Goal: Task Accomplishment & Management: Manage account settings

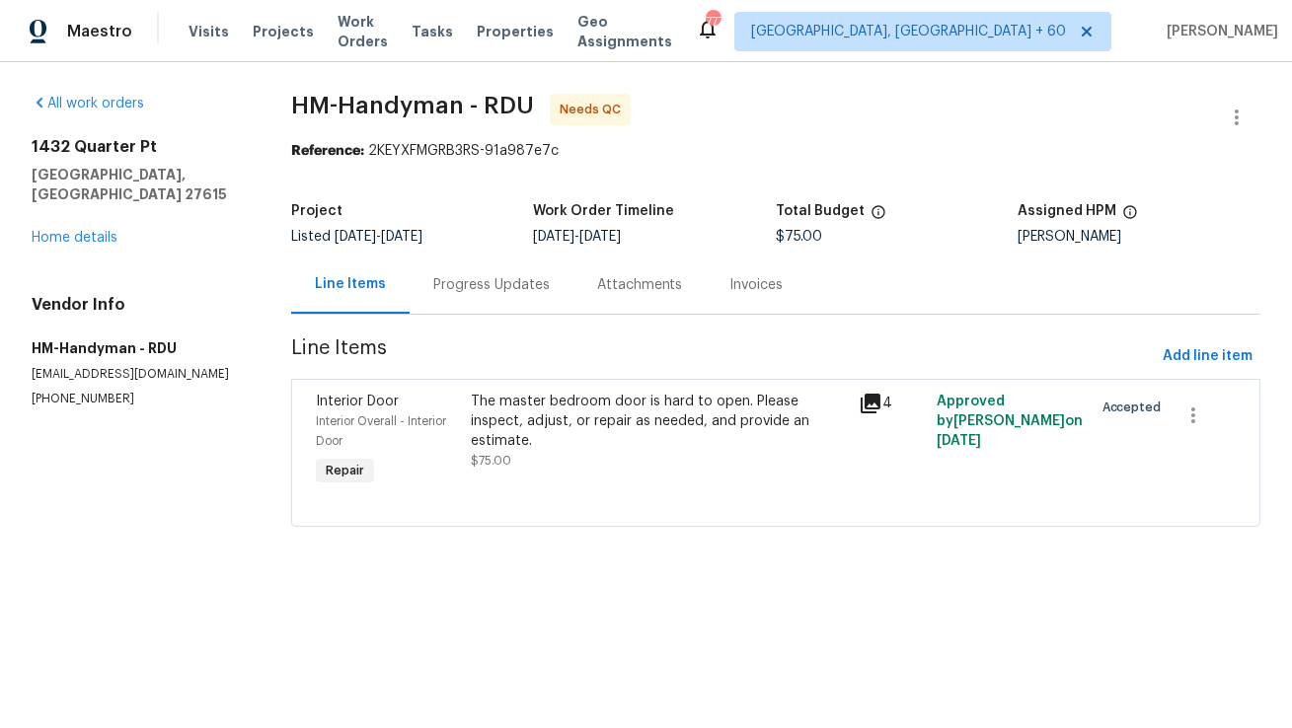
click at [490, 292] on div "Progress Updates" at bounding box center [491, 285] width 116 height 20
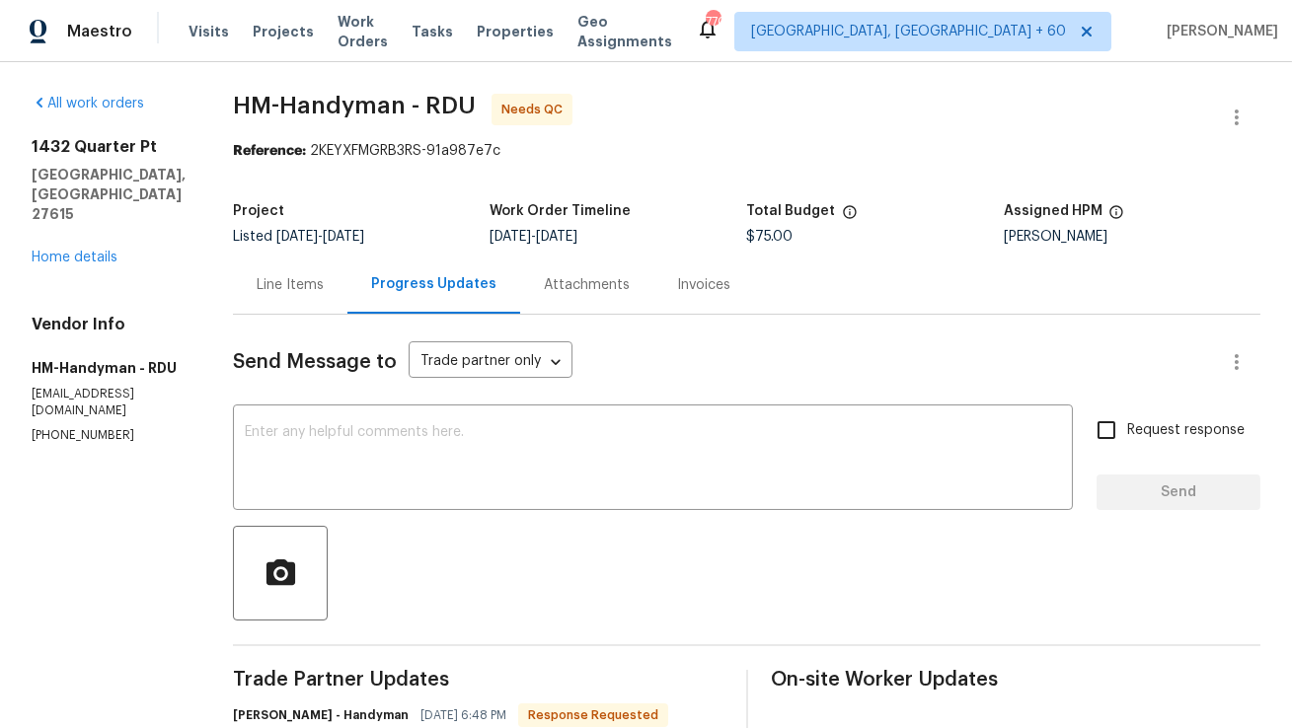
click at [323, 319] on div "Send Message to Trade partner only Trade partner only ​ x ​ Request response Se…" at bounding box center [746, 731] width 1027 height 833
click at [324, 292] on div "Line Items" at bounding box center [290, 285] width 67 height 20
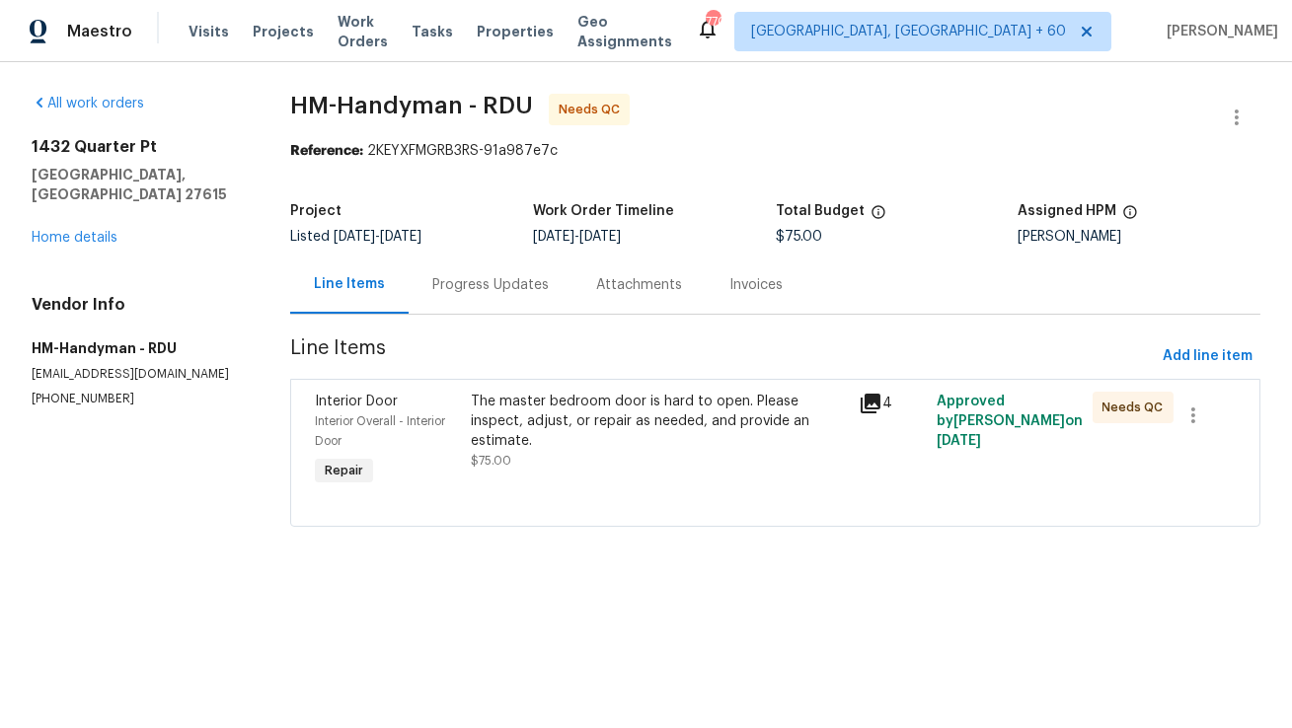
click at [510, 310] on div "Progress Updates" at bounding box center [491, 285] width 164 height 58
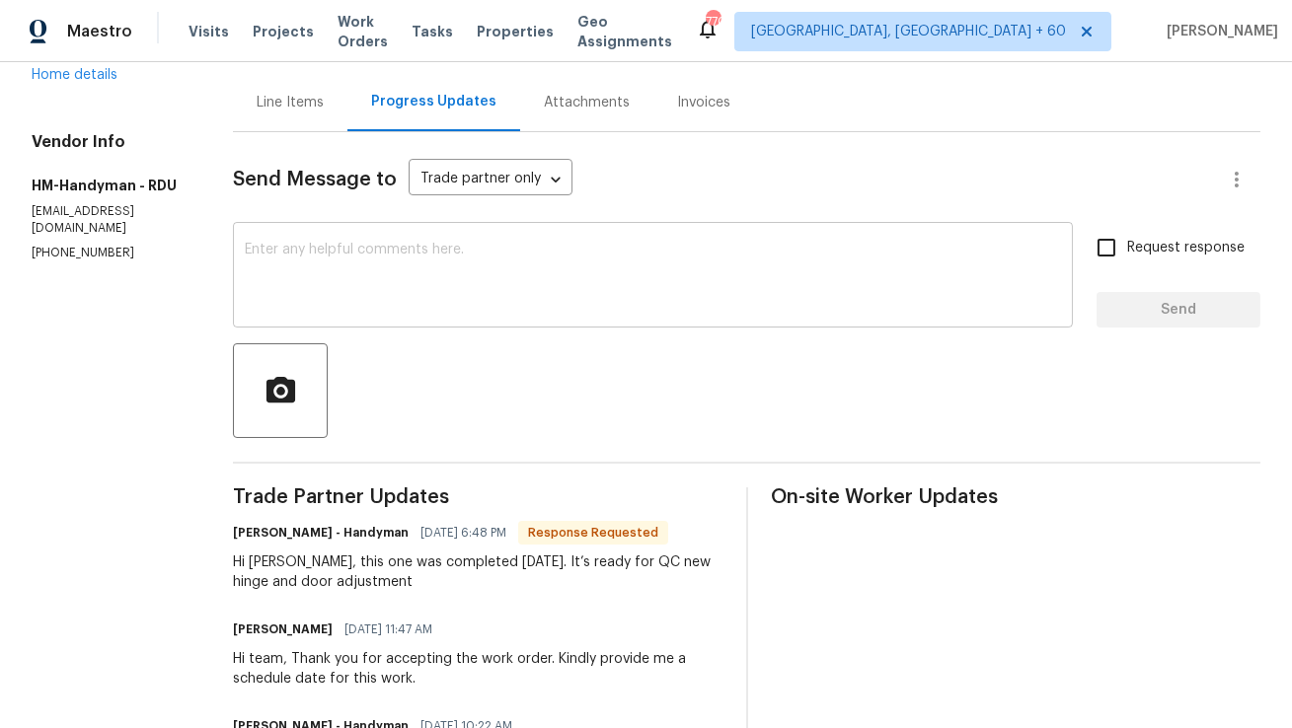
scroll to position [180, 0]
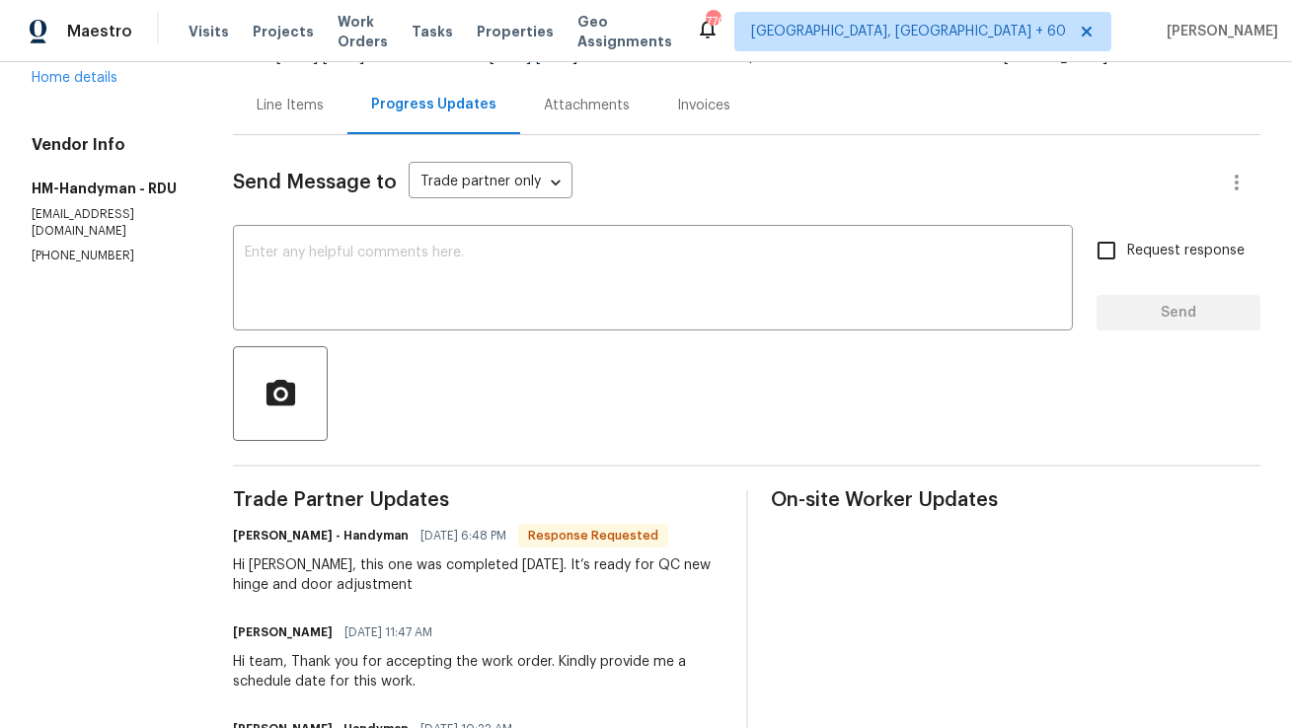
click at [335, 116] on div "Line Items" at bounding box center [290, 105] width 114 height 58
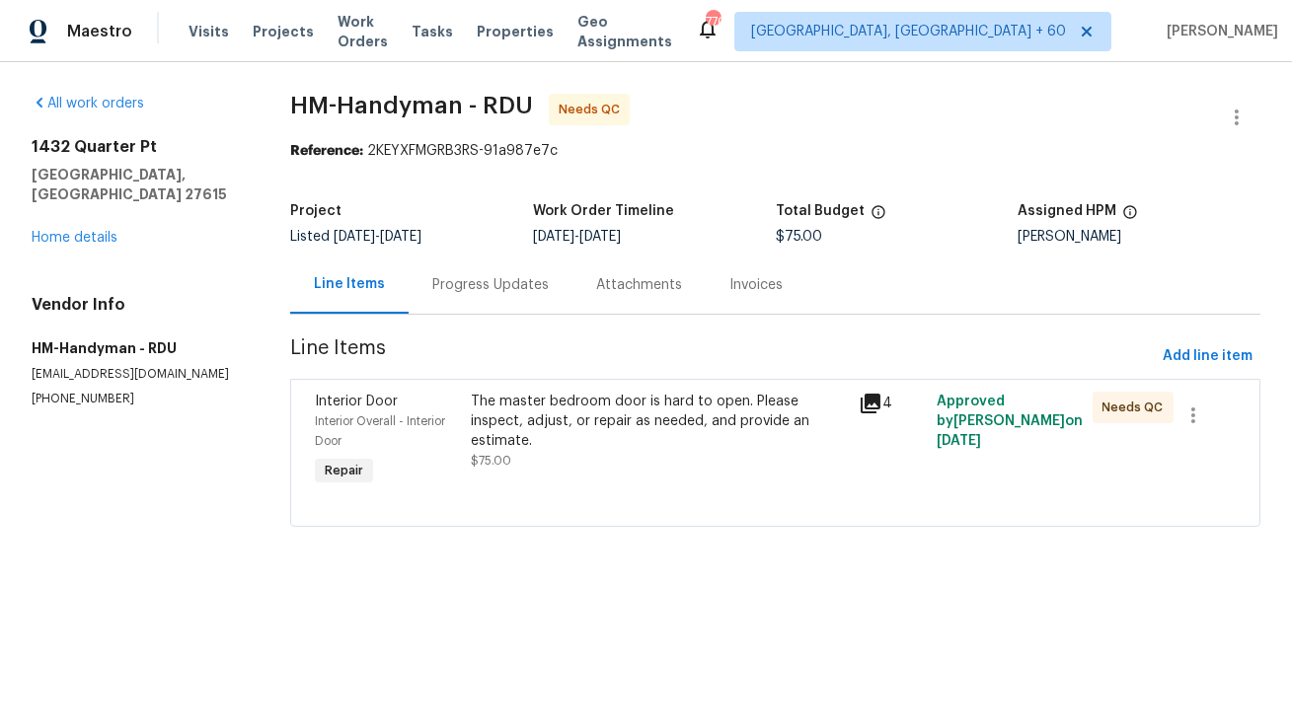
click at [494, 465] on div "The master bedroom door is hard to open. Please inspect, adjust, or repair as n…" at bounding box center [659, 441] width 389 height 111
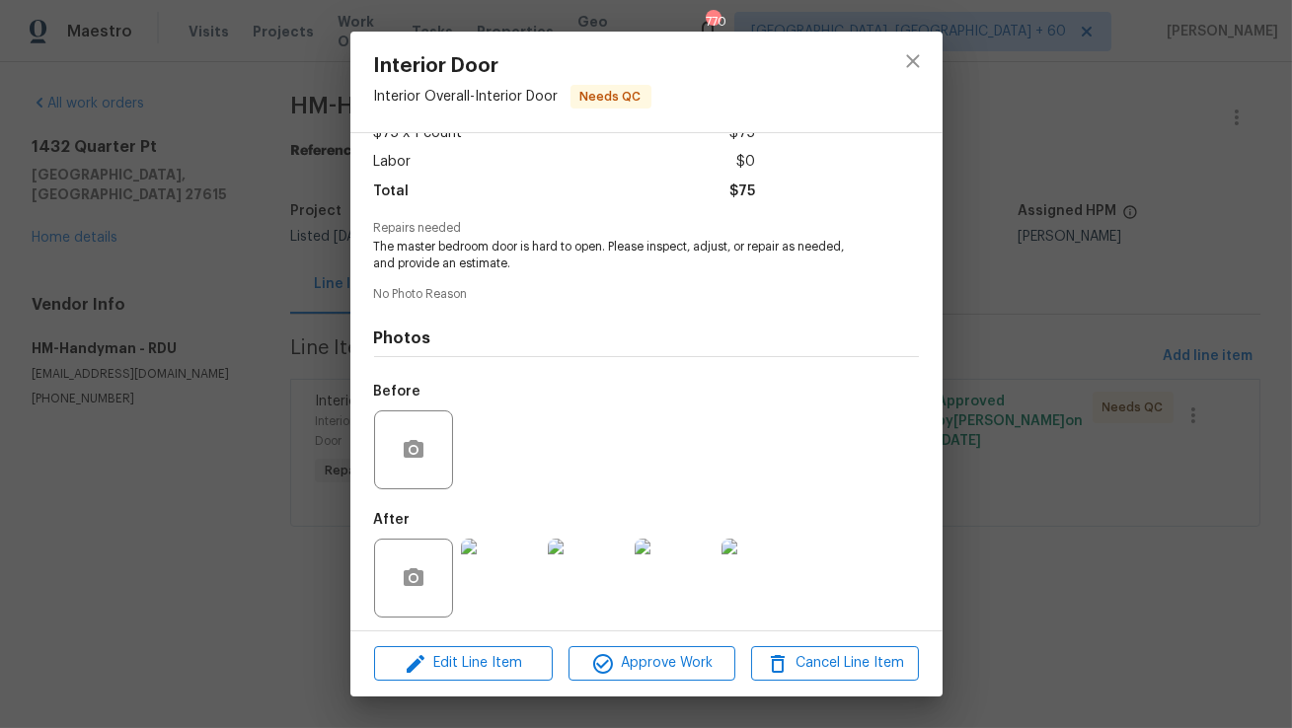
scroll to position [132, 0]
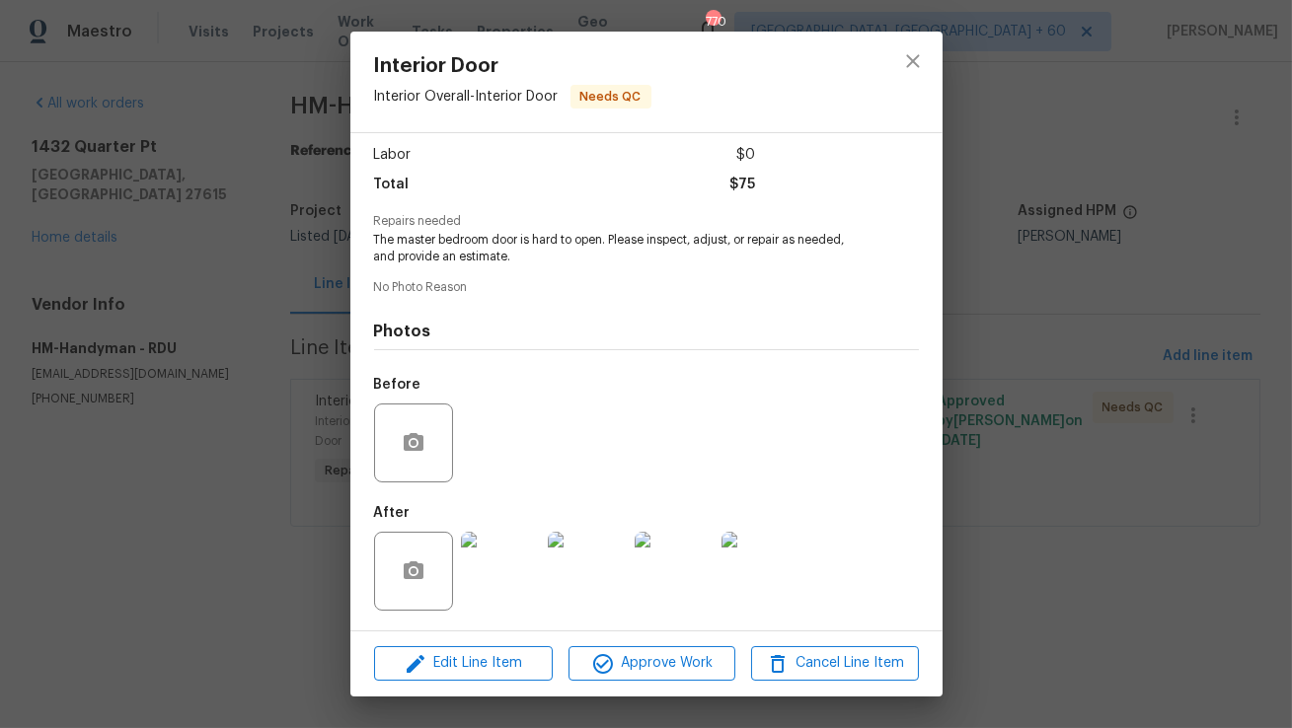
click at [494, 562] on img at bounding box center [500, 571] width 79 height 79
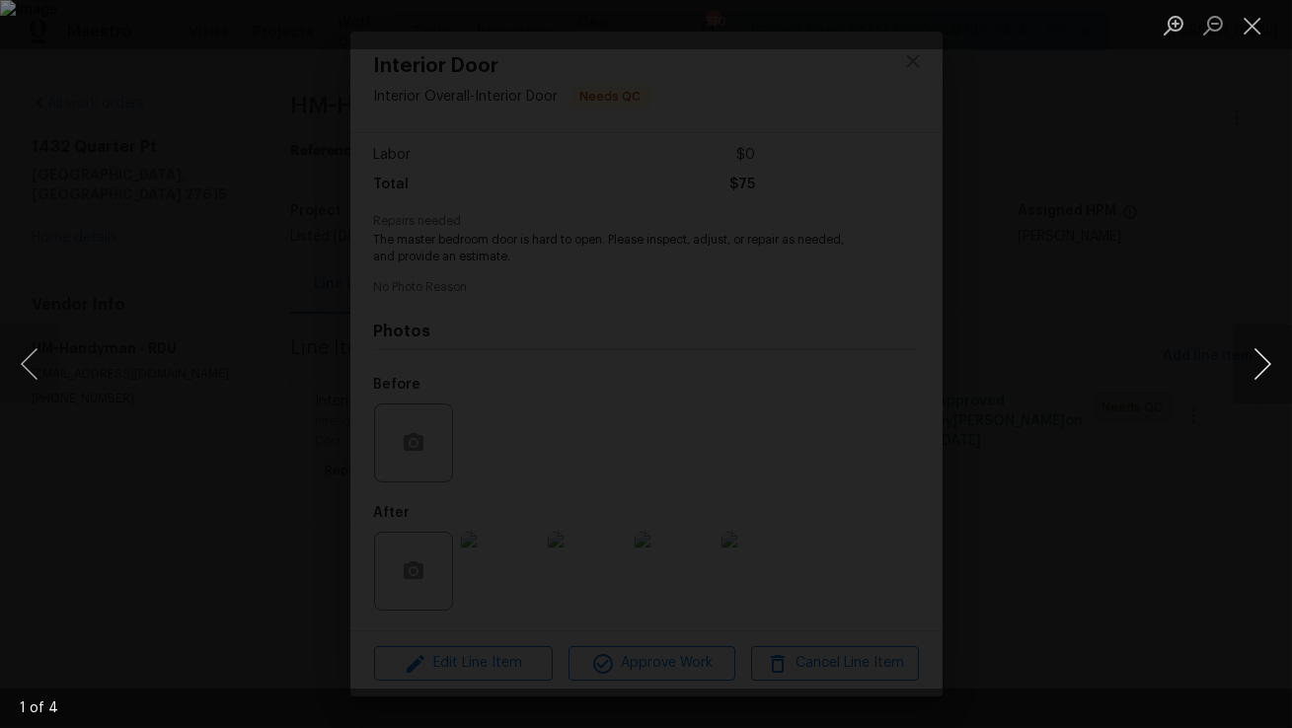
click at [1250, 357] on button "Next image" at bounding box center [1262, 364] width 59 height 79
click at [1251, 358] on button "Next image" at bounding box center [1262, 364] width 59 height 79
click at [1280, 354] on button "Next image" at bounding box center [1262, 364] width 59 height 79
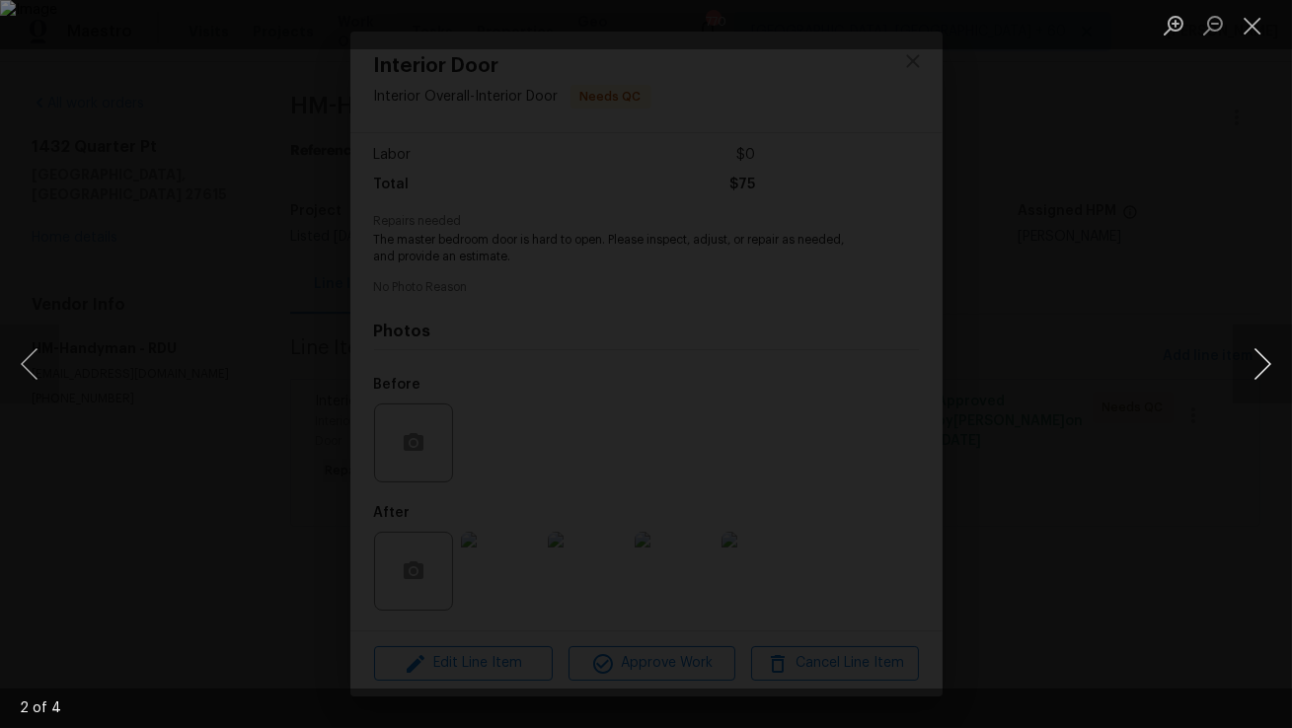
click at [1280, 354] on button "Next image" at bounding box center [1262, 364] width 59 height 79
click at [1276, 361] on button "Next image" at bounding box center [1262, 364] width 59 height 79
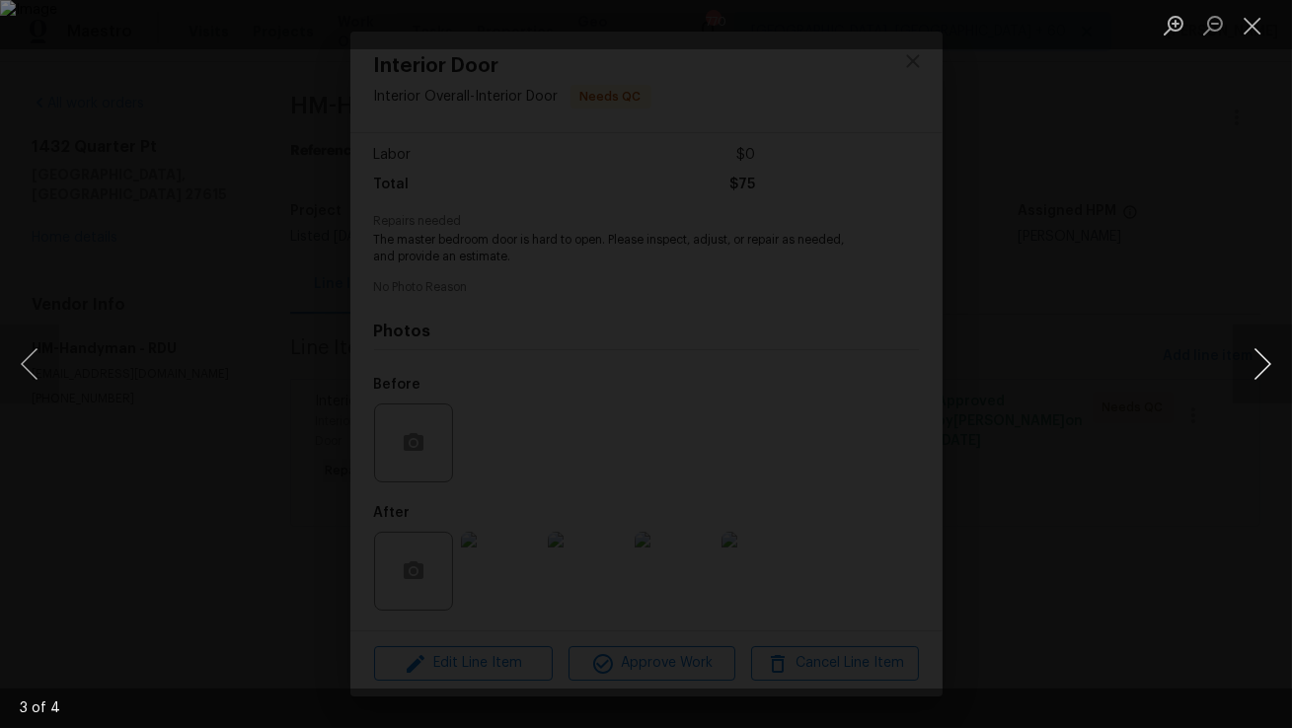
click at [1276, 361] on button "Next image" at bounding box center [1262, 364] width 59 height 79
click at [1277, 361] on button "Next image" at bounding box center [1262, 364] width 59 height 79
click at [1251, 31] on button "Close lightbox" at bounding box center [1252, 25] width 39 height 35
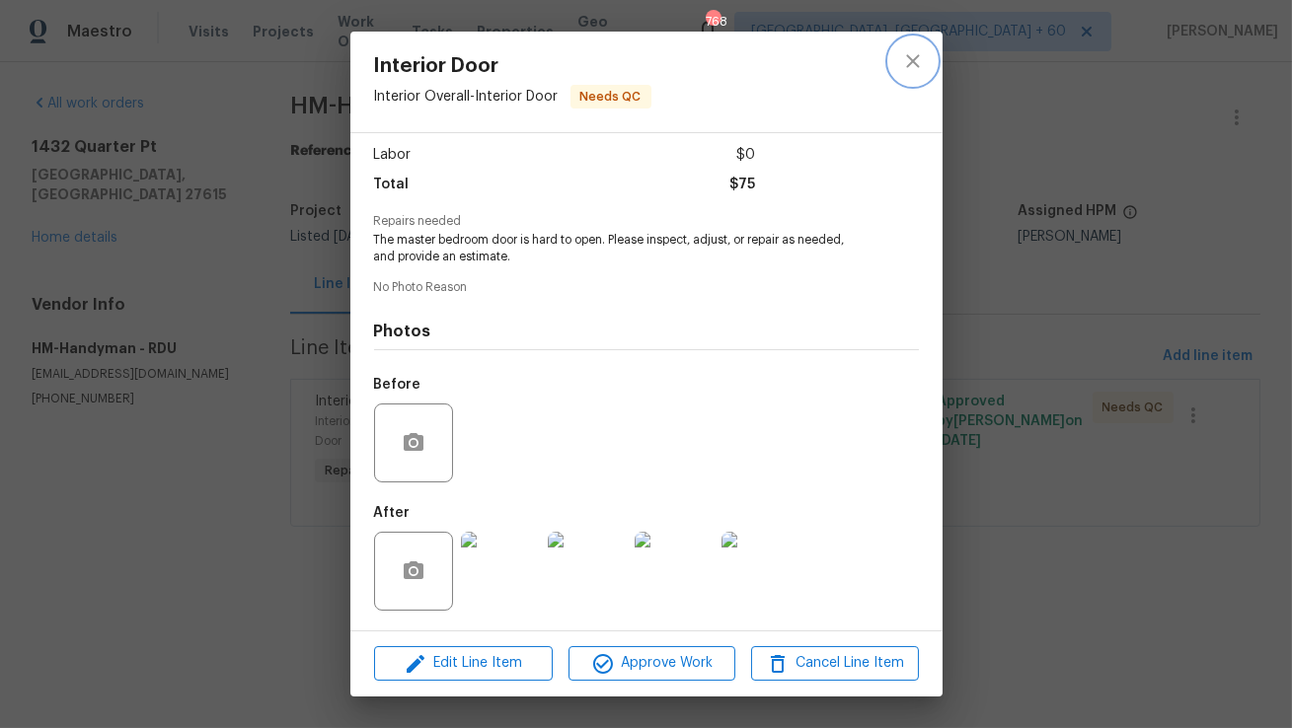
click at [901, 67] on icon "close" at bounding box center [913, 61] width 24 height 24
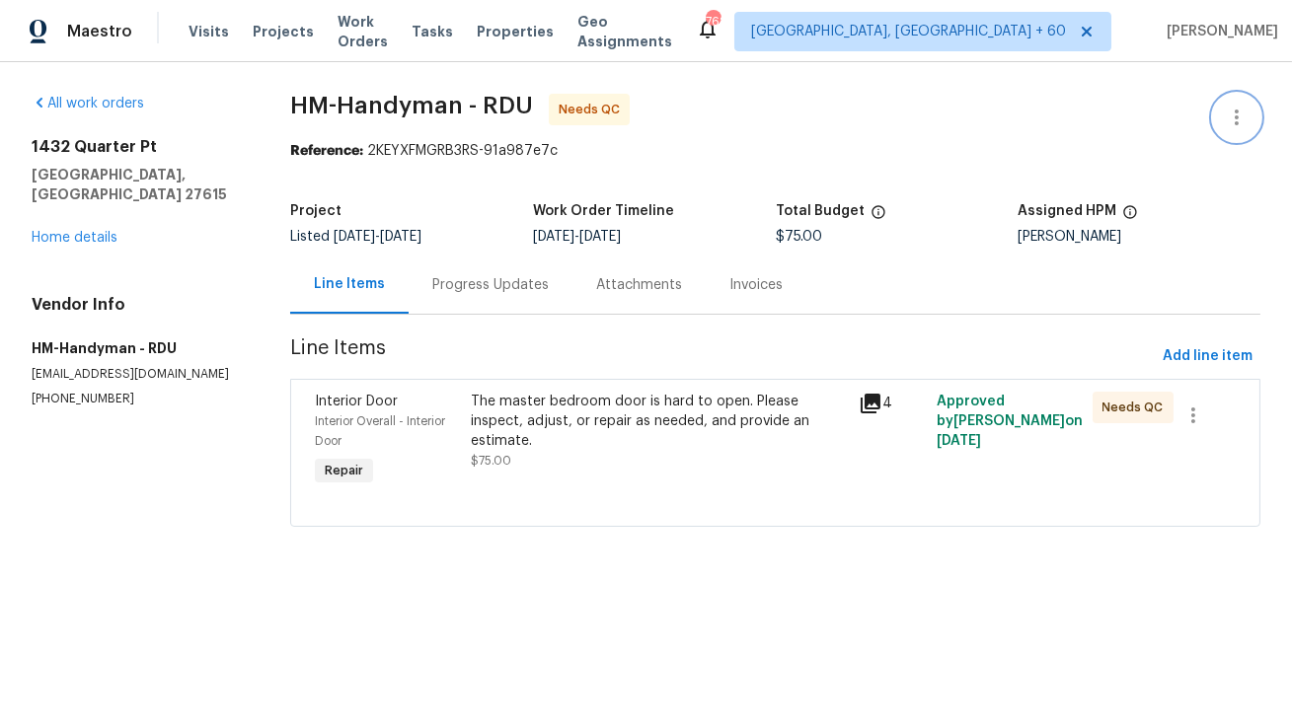
click at [1232, 123] on icon "button" at bounding box center [1237, 118] width 24 height 24
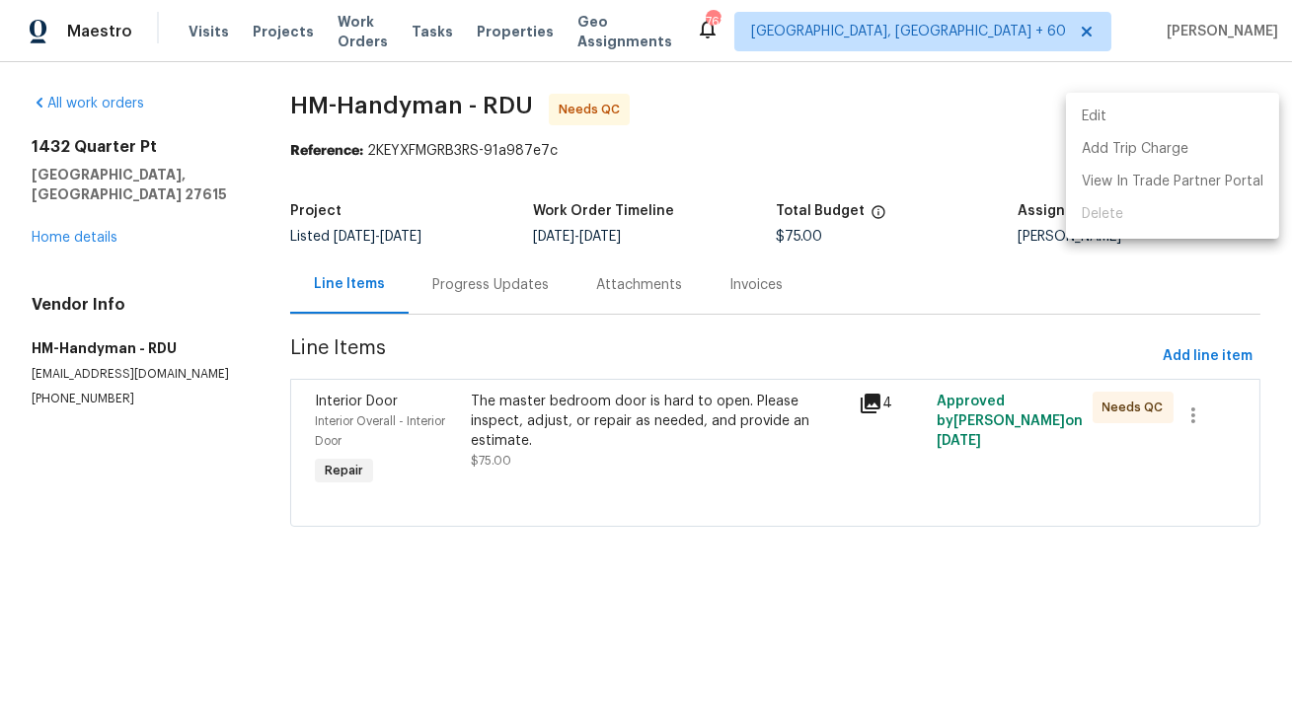
click at [1205, 125] on li "Edit" at bounding box center [1172, 117] width 213 height 33
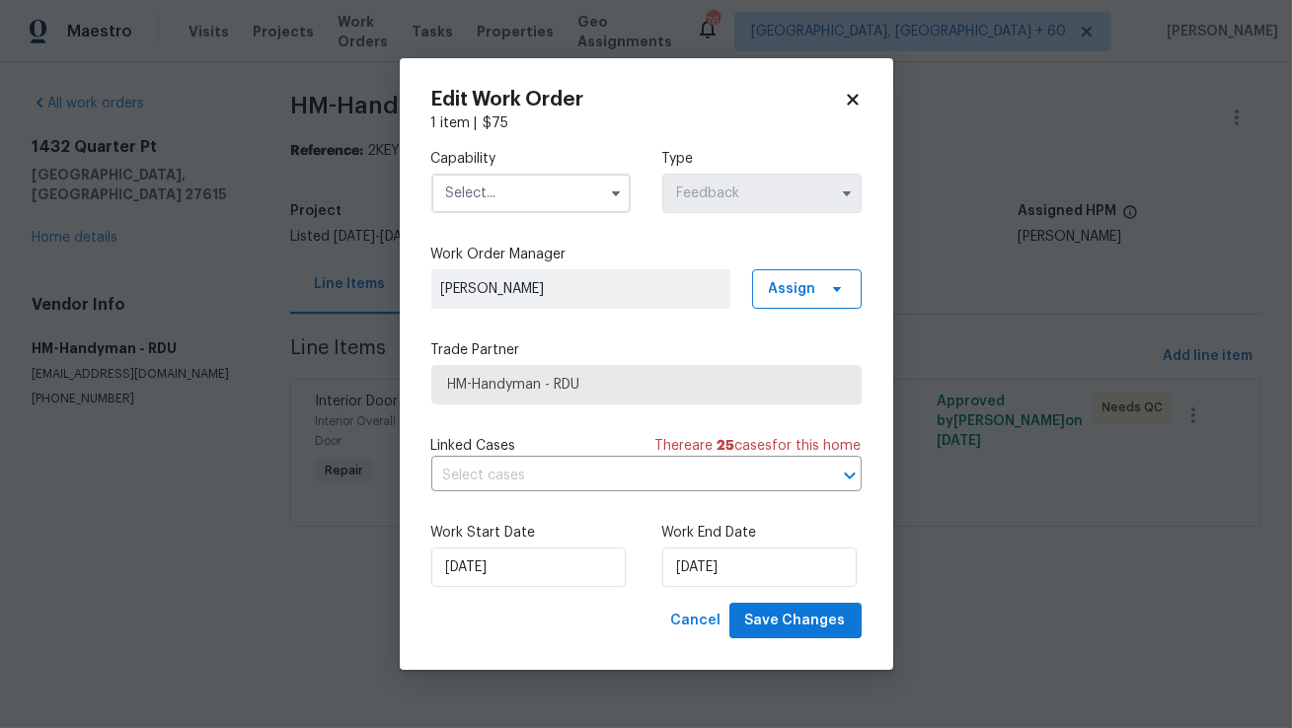
click at [550, 201] on input "text" at bounding box center [530, 193] width 199 height 39
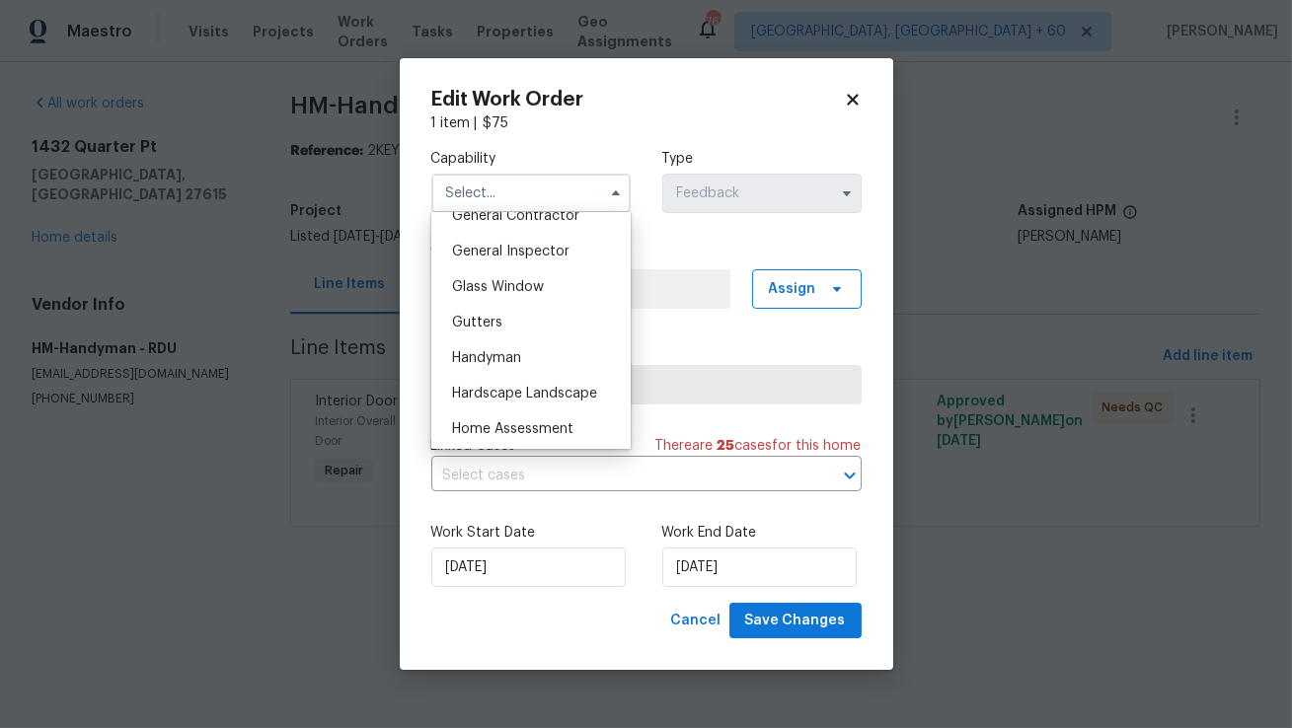
scroll to position [971, 0]
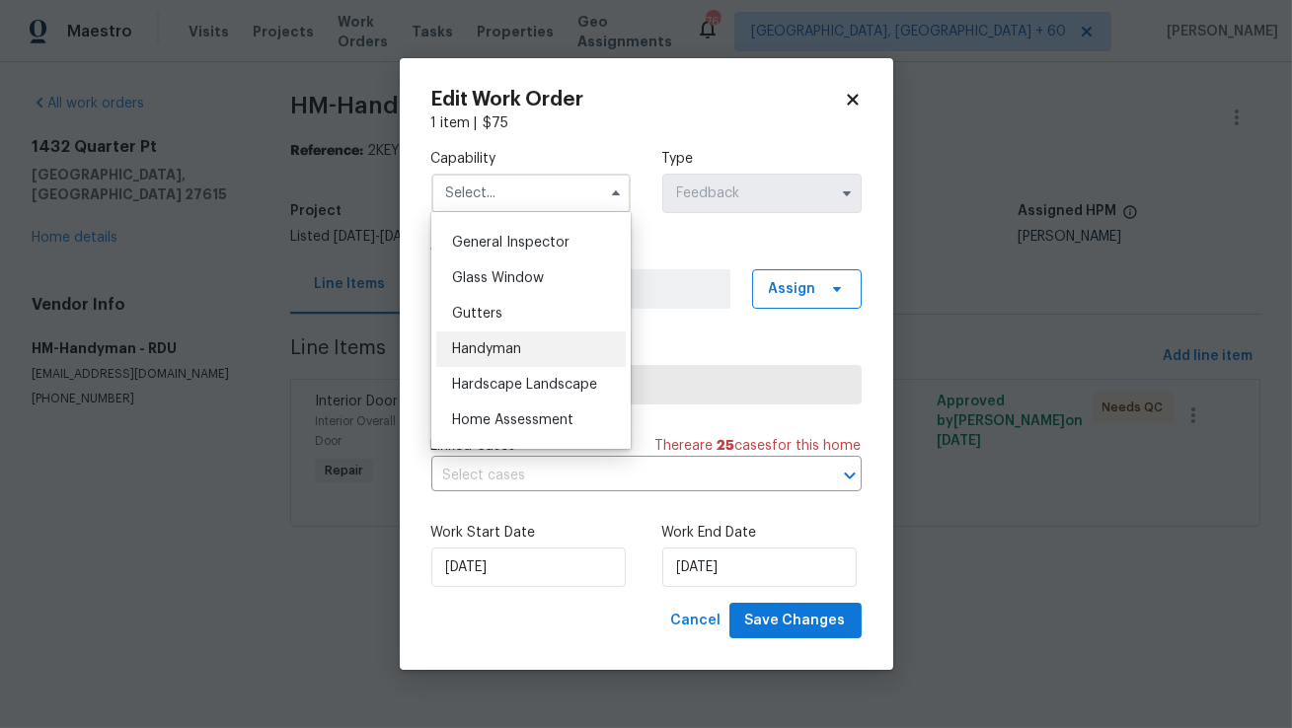
click at [517, 349] on span "Handyman" at bounding box center [486, 349] width 69 height 14
type input "Handyman"
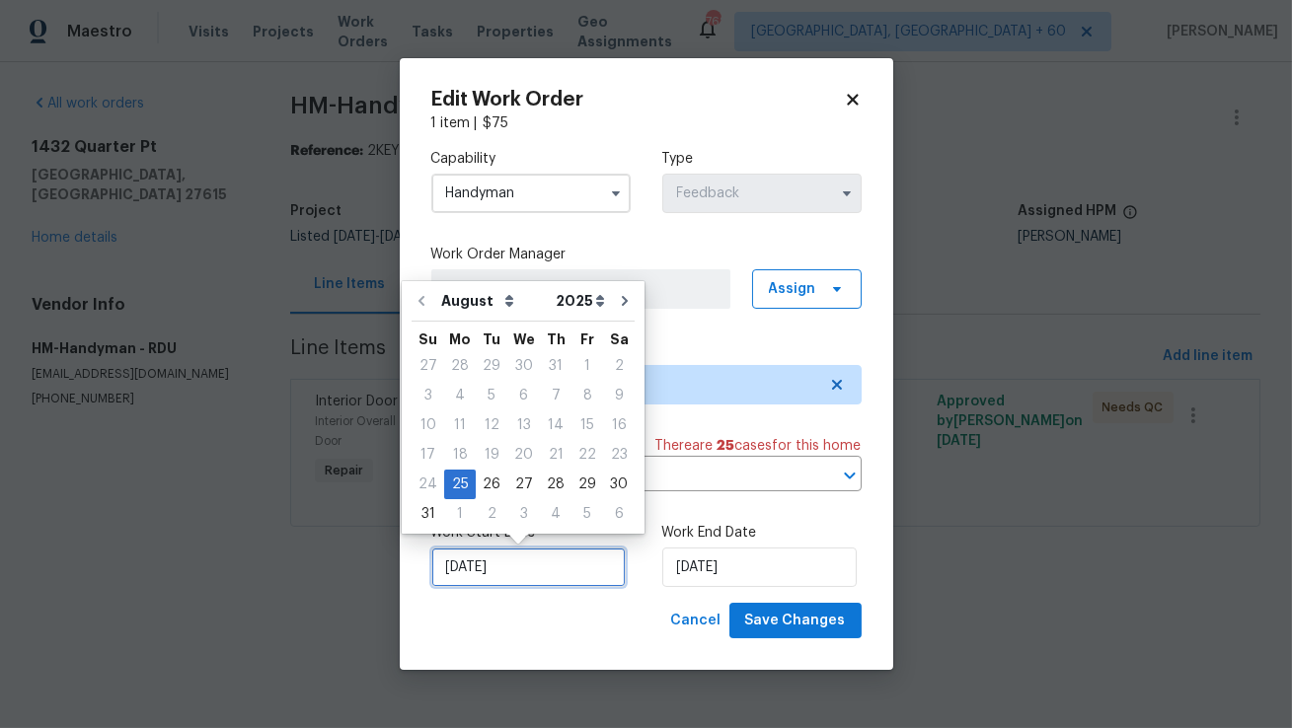
click at [544, 558] on input "[DATE]" at bounding box center [528, 567] width 194 height 39
click at [498, 487] on div "26" at bounding box center [492, 485] width 32 height 28
type input "[DATE]"
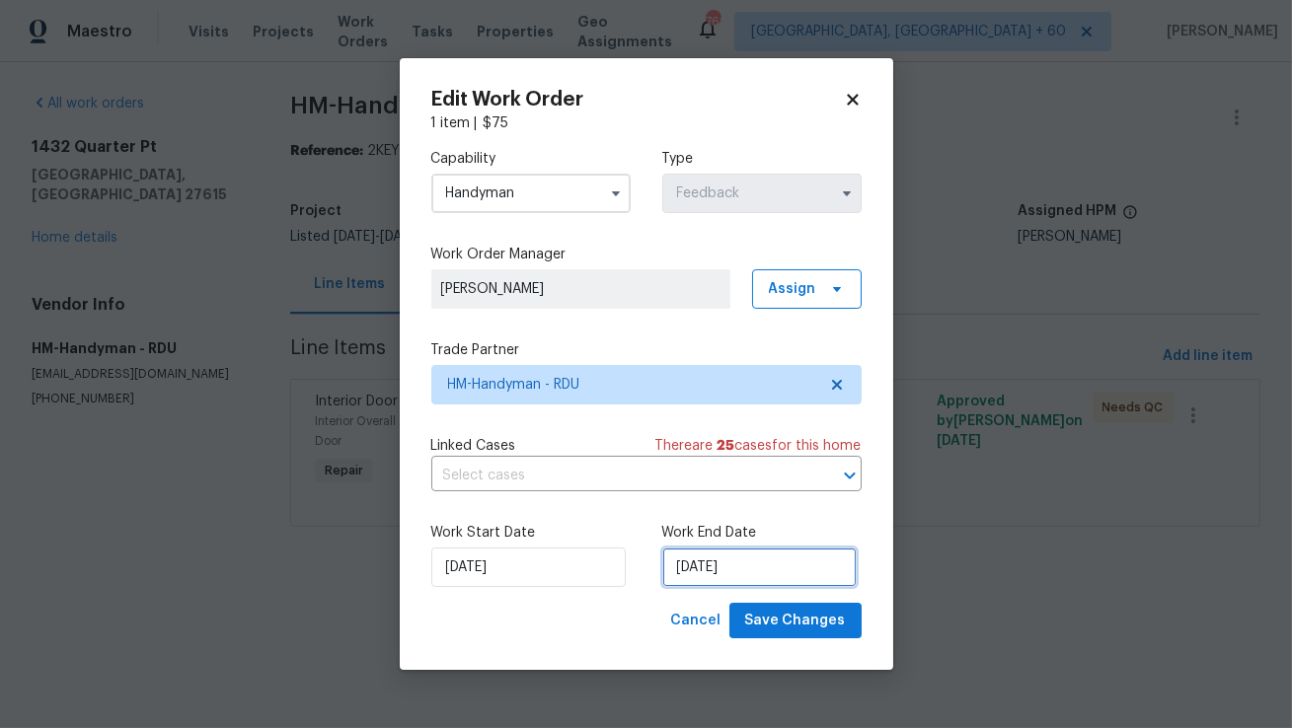
click at [677, 568] on input "[DATE]" at bounding box center [759, 567] width 194 height 39
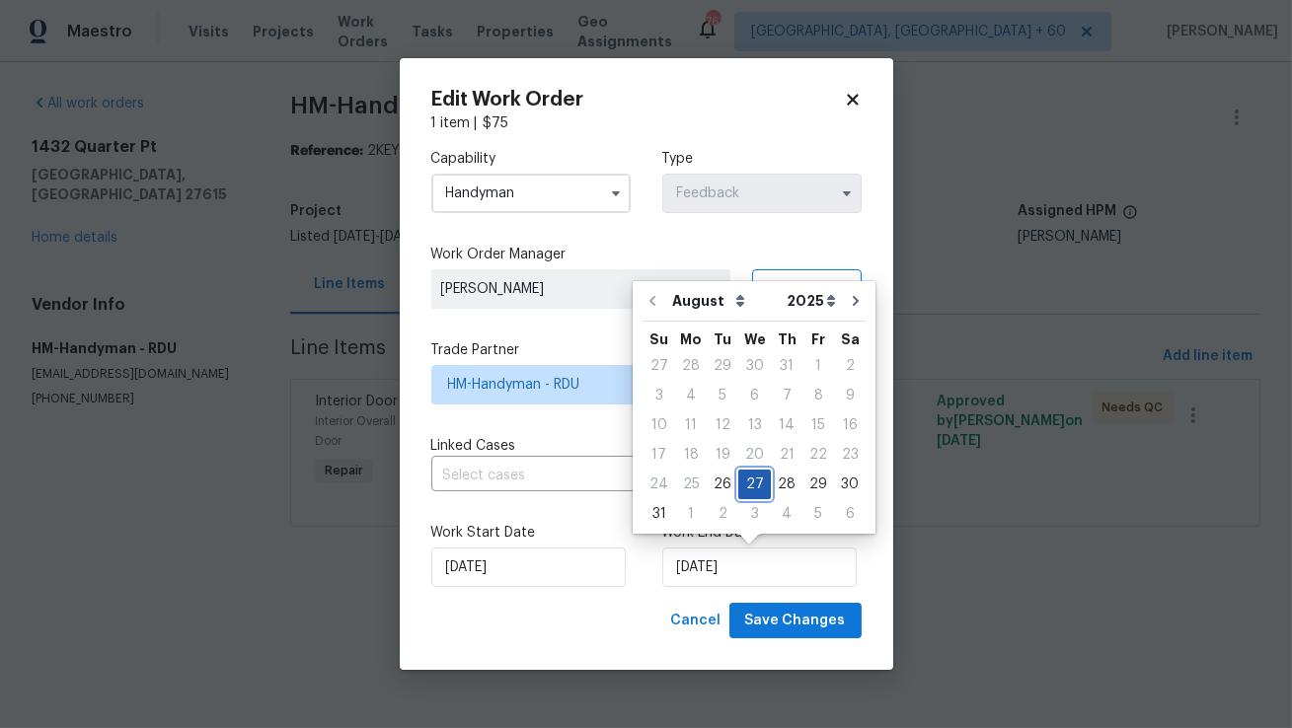
click at [744, 488] on div "27" at bounding box center [754, 485] width 33 height 28
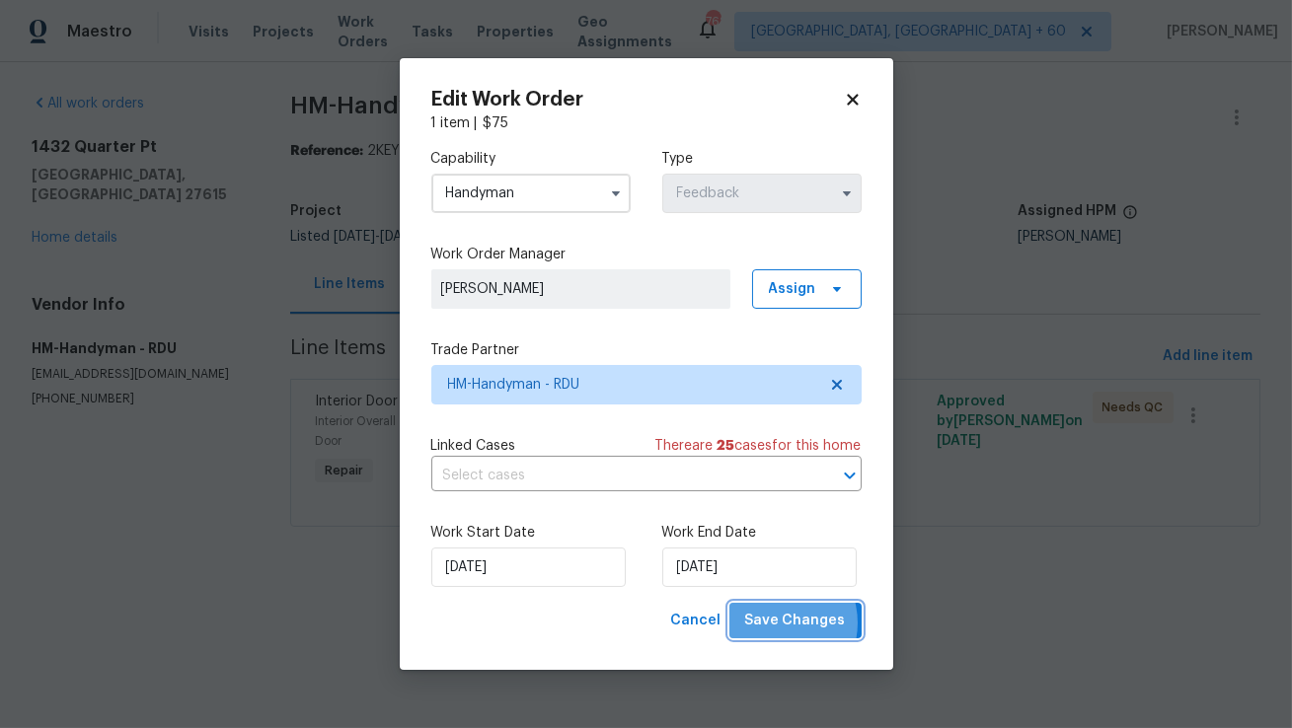
click at [777, 624] on span "Save Changes" at bounding box center [795, 621] width 101 height 25
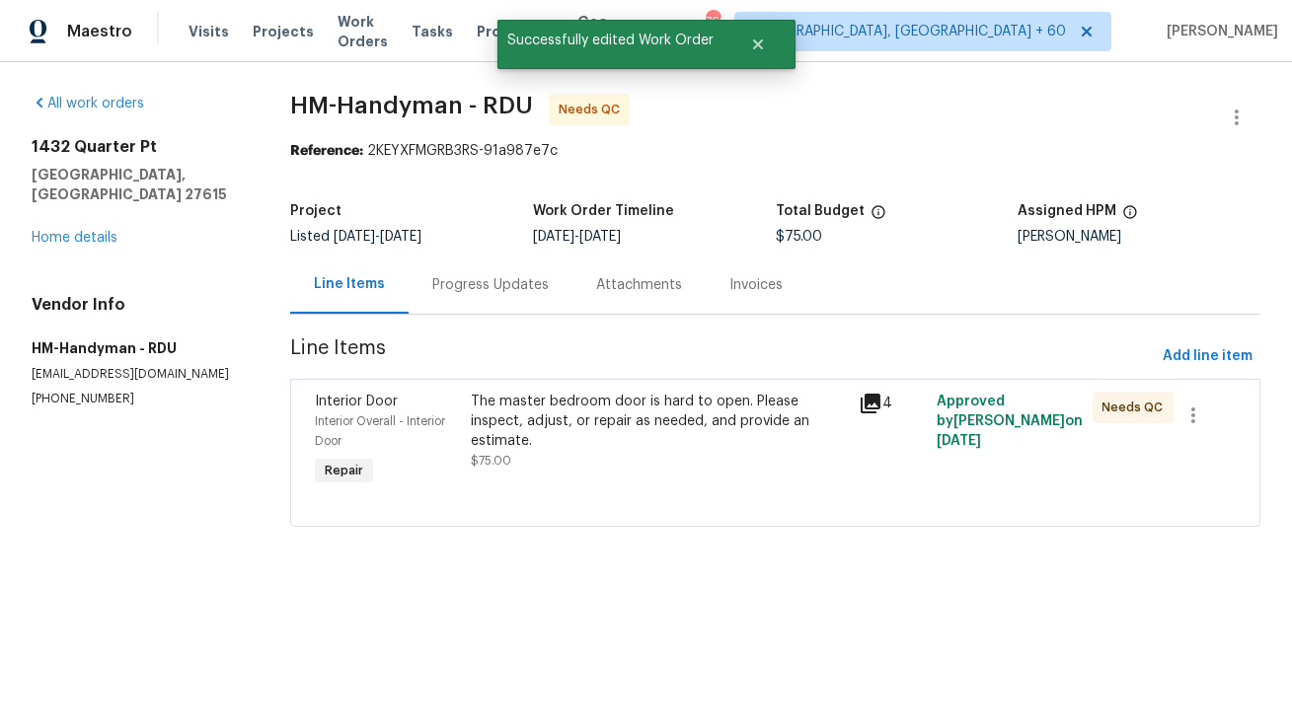
click at [501, 281] on div "Progress Updates" at bounding box center [490, 285] width 116 height 20
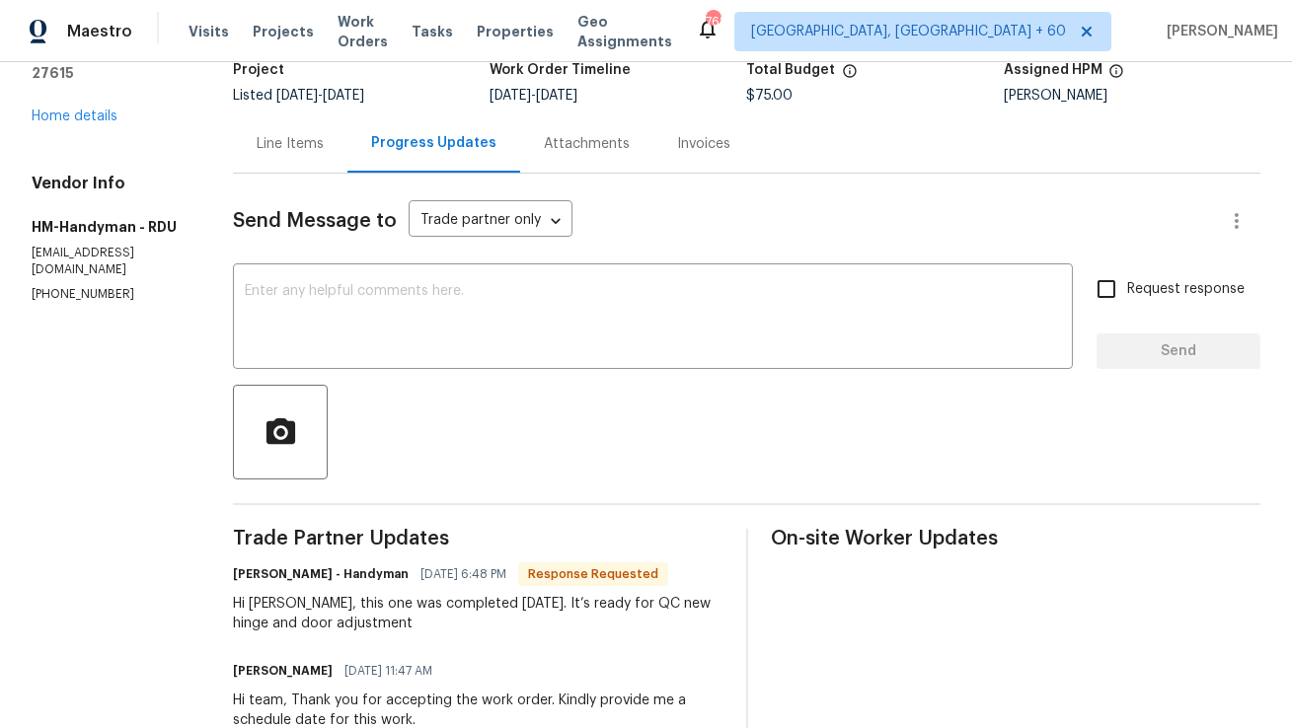
scroll to position [122, 0]
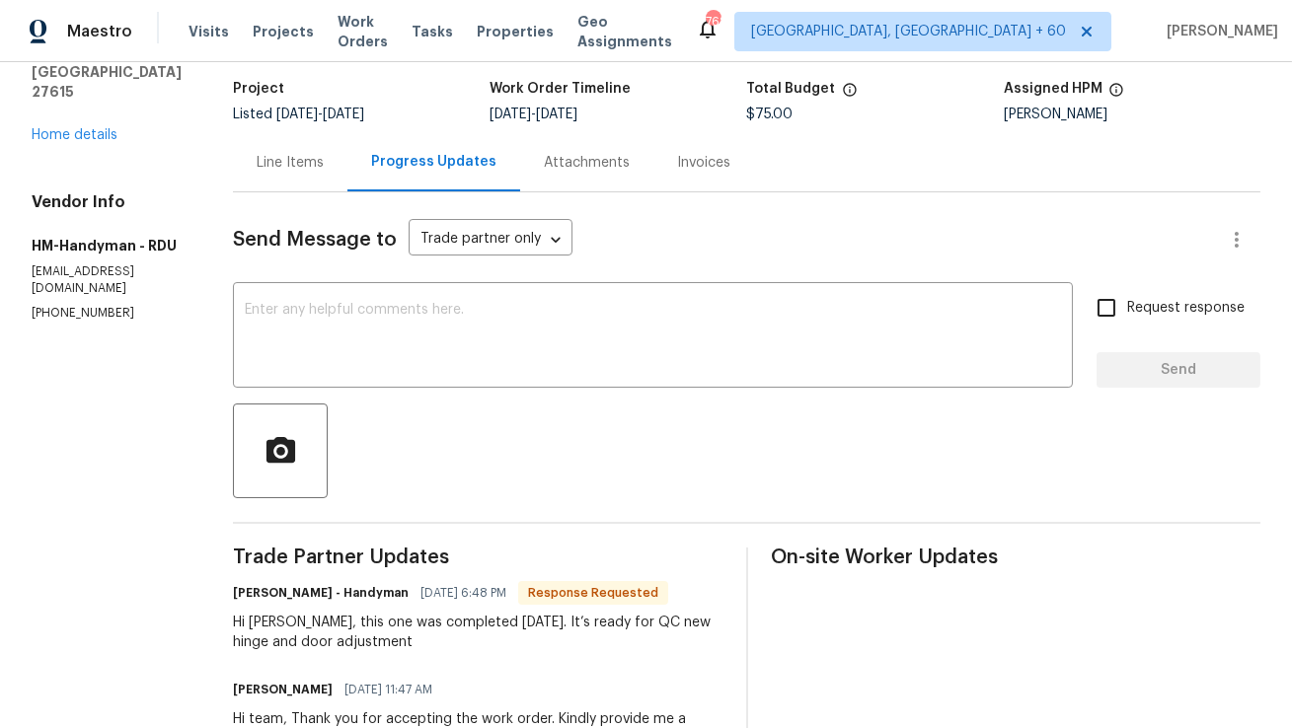
click at [342, 157] on div "Line Items" at bounding box center [290, 162] width 114 height 58
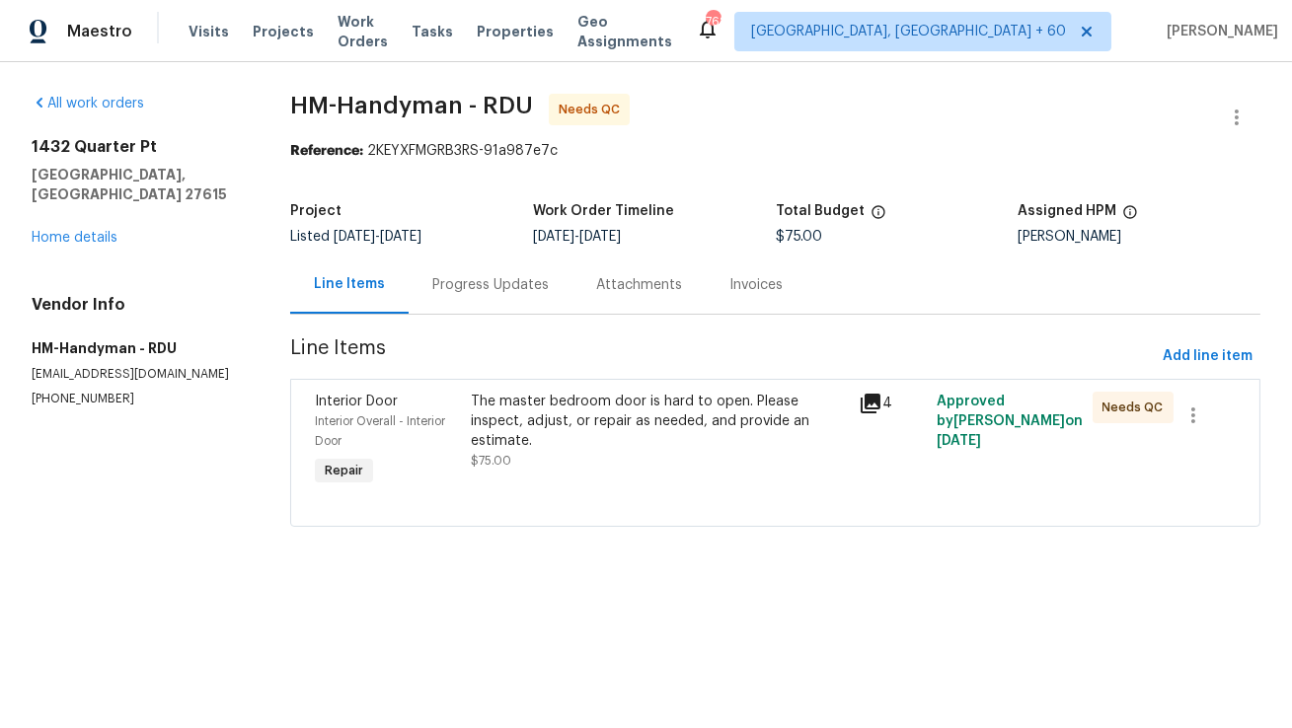
click at [570, 437] on div "The master bedroom door is hard to open. Please inspect, adjust, or repair as n…" at bounding box center [659, 431] width 377 height 79
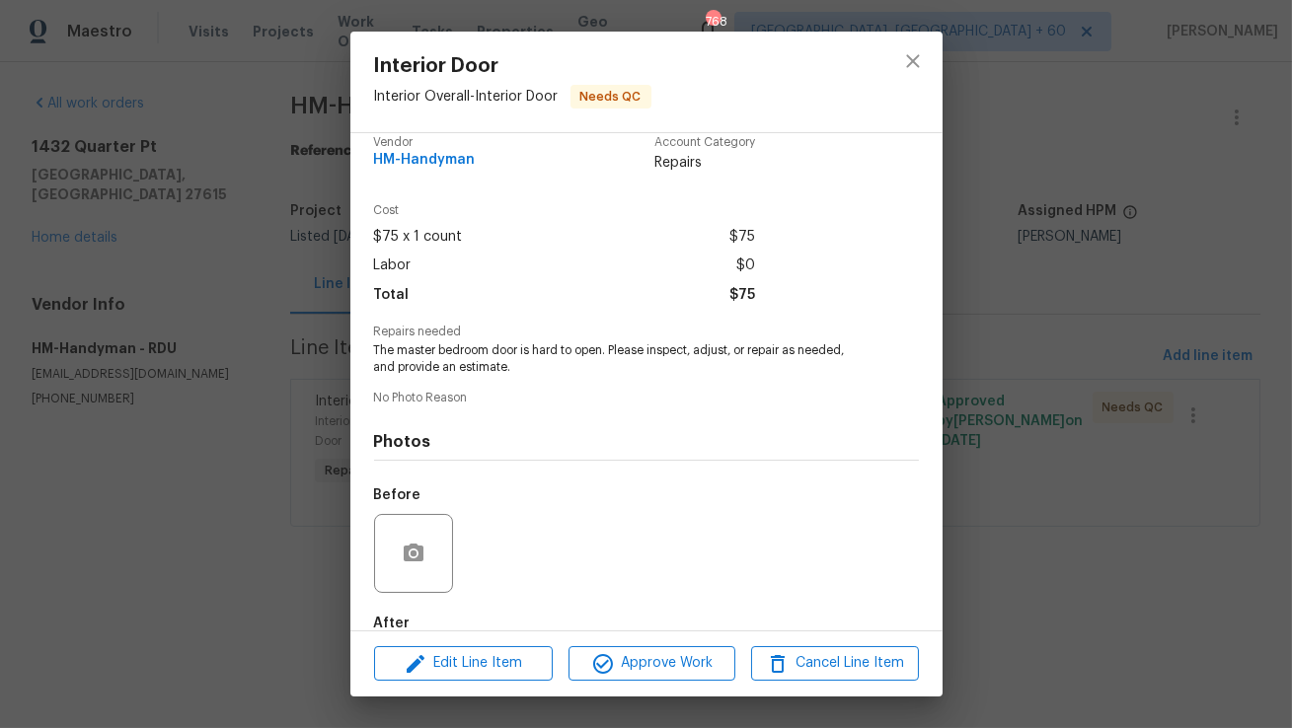
scroll to position [27, 0]
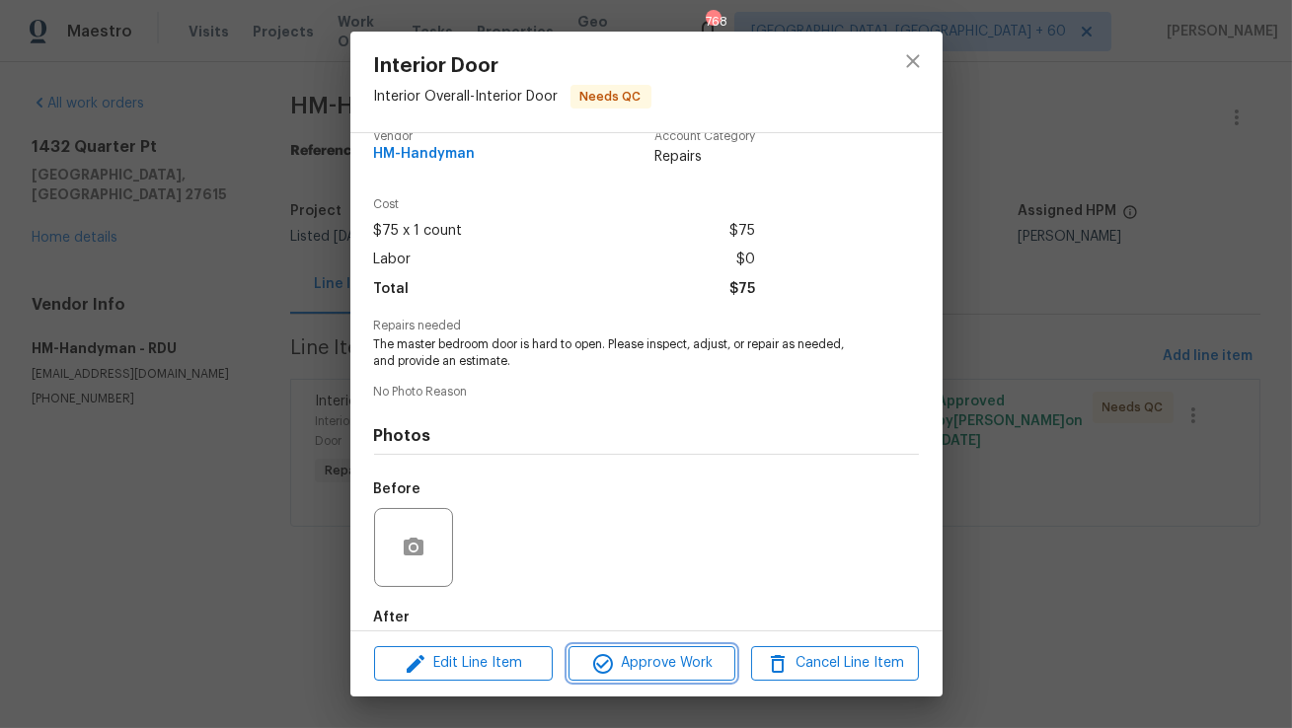
click at [622, 666] on span "Approve Work" at bounding box center [651, 663] width 155 height 25
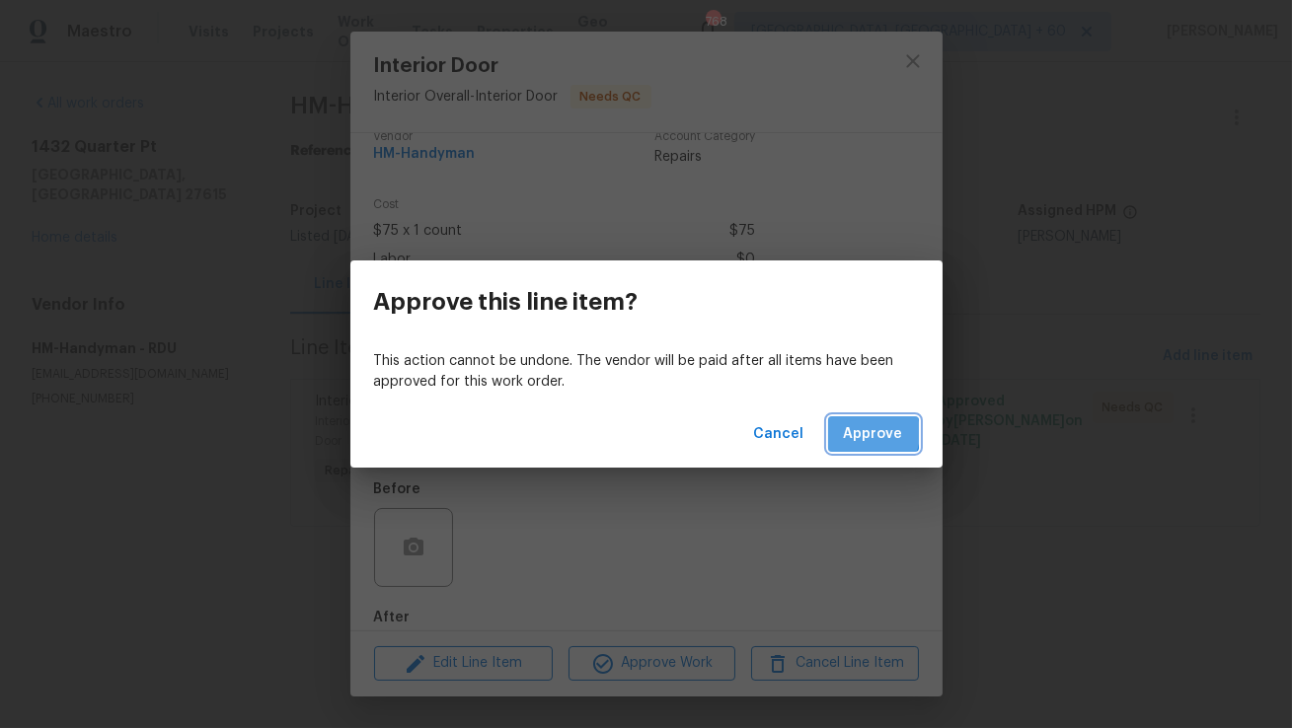
click at [862, 433] on span "Approve" at bounding box center [873, 434] width 59 height 25
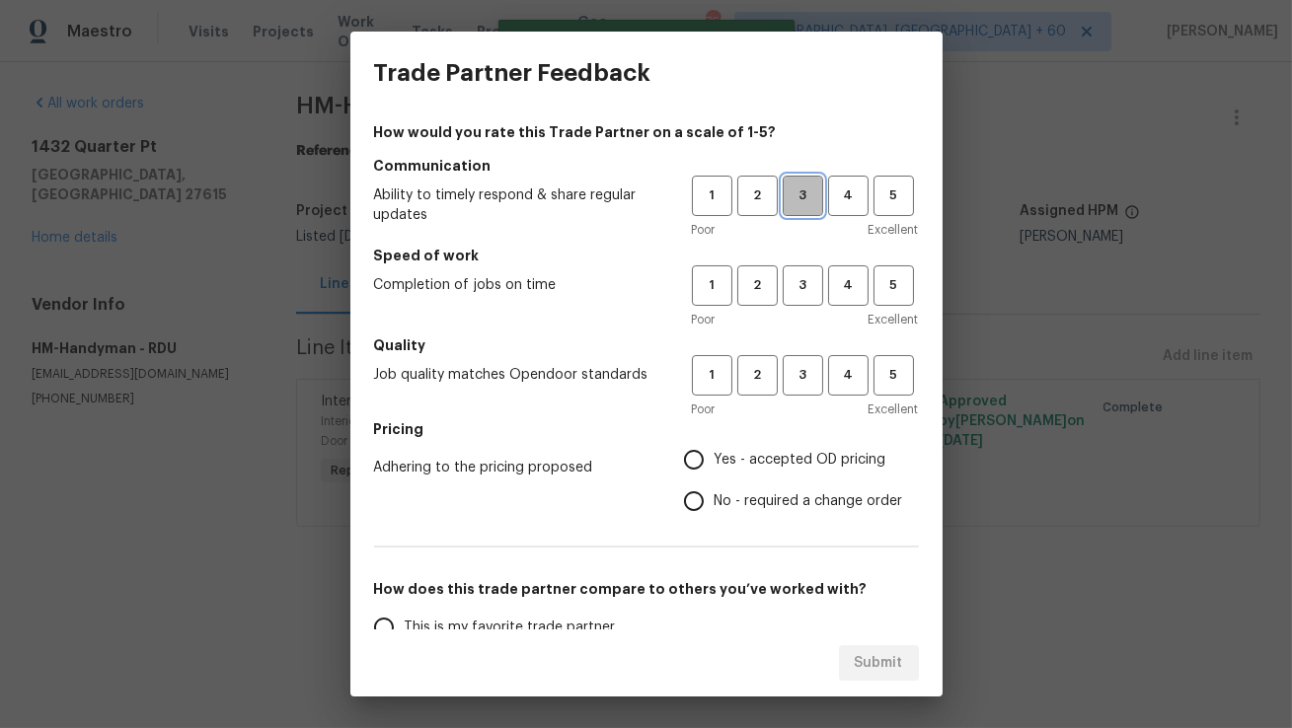
click at [798, 192] on span "3" at bounding box center [803, 196] width 37 height 23
click at [799, 275] on span "3" at bounding box center [803, 285] width 37 height 23
click at [798, 366] on span "3" at bounding box center [803, 375] width 37 height 23
click at [702, 463] on input "Yes - accepted OD pricing" at bounding box center [693, 459] width 41 height 41
radio input "true"
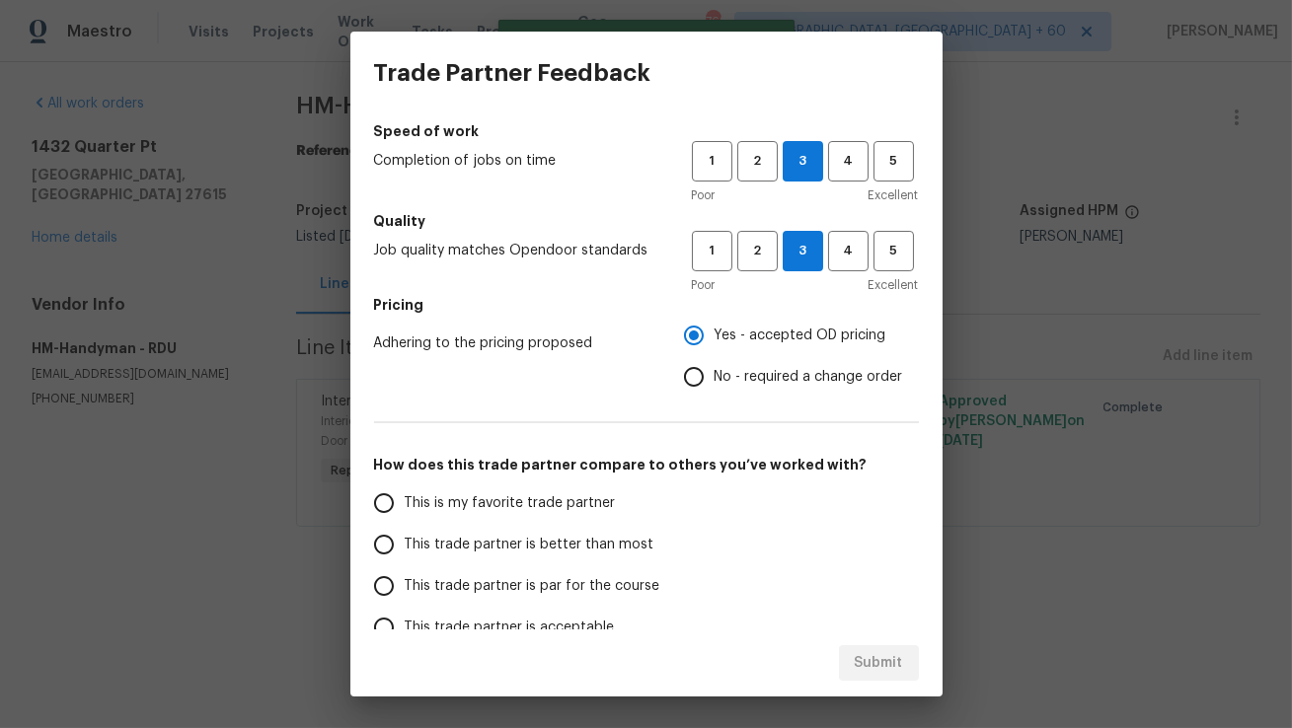
scroll to position [273, 0]
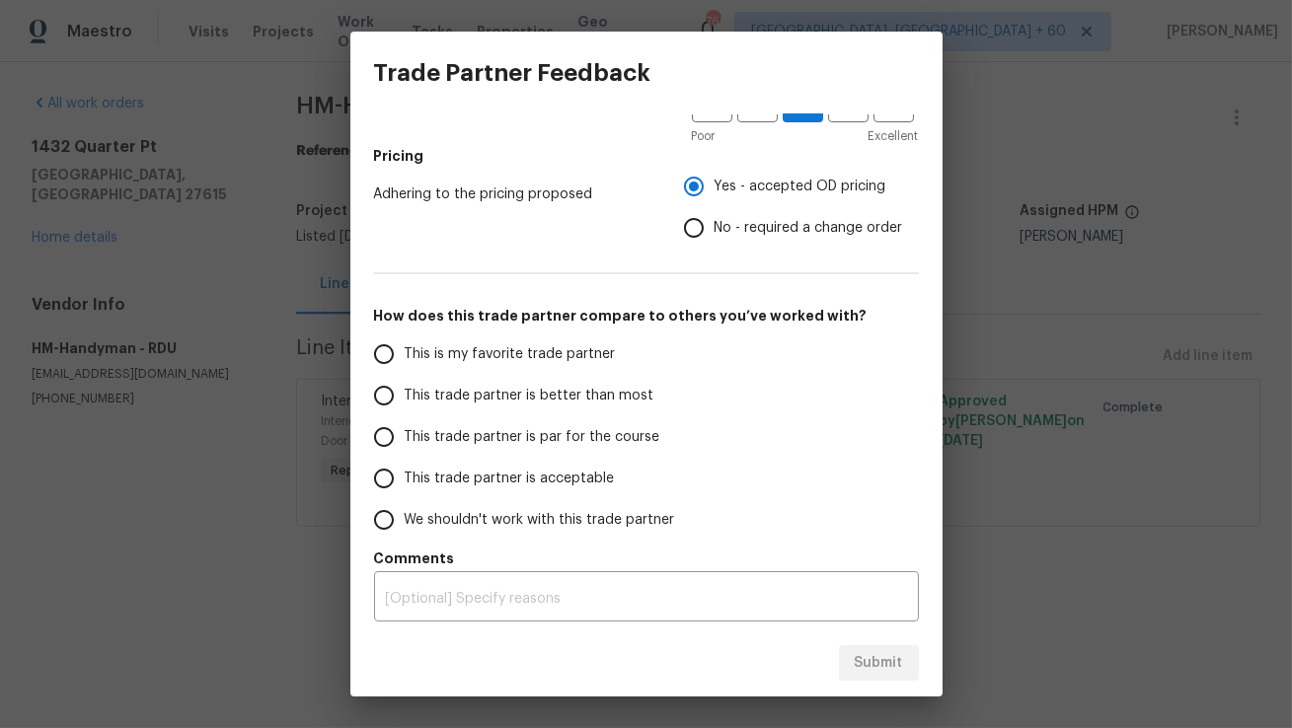
click at [389, 400] on input "This trade partner is better than most" at bounding box center [383, 395] width 41 height 41
click at [864, 668] on span "Submit" at bounding box center [879, 663] width 48 height 25
radio input "true"
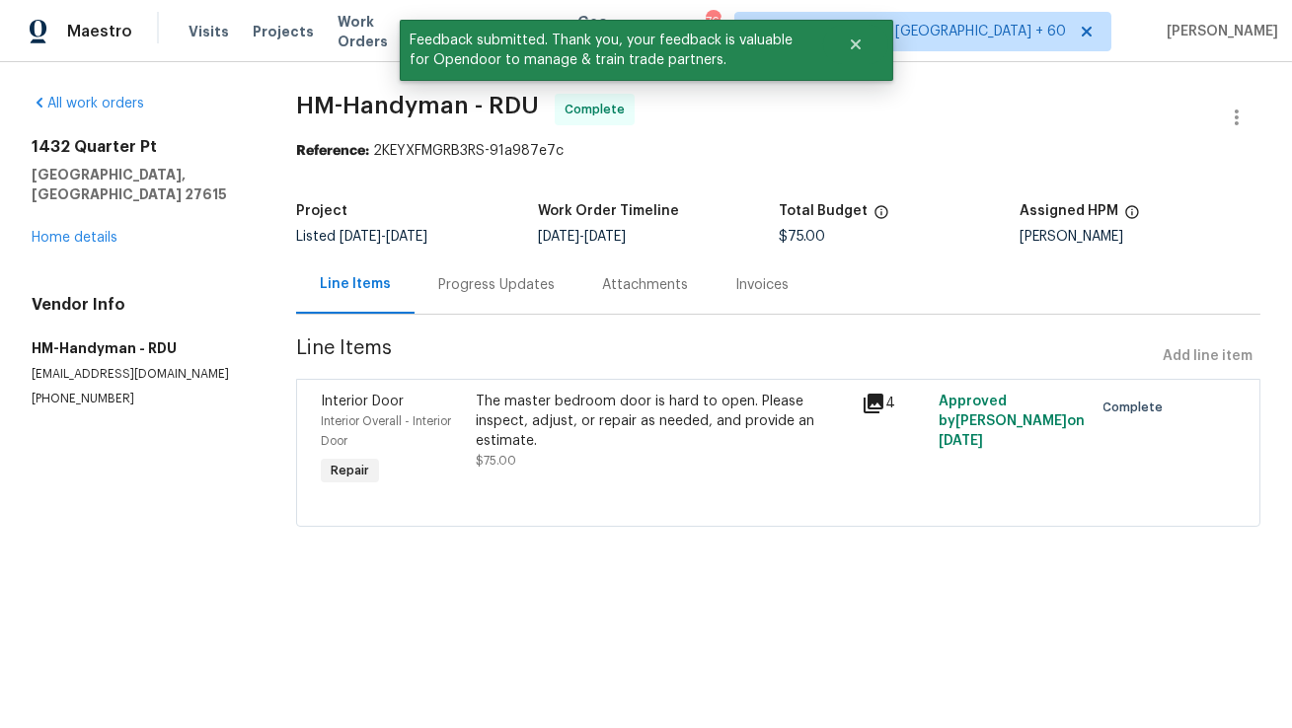
click at [515, 287] on div "Progress Updates" at bounding box center [496, 285] width 116 height 20
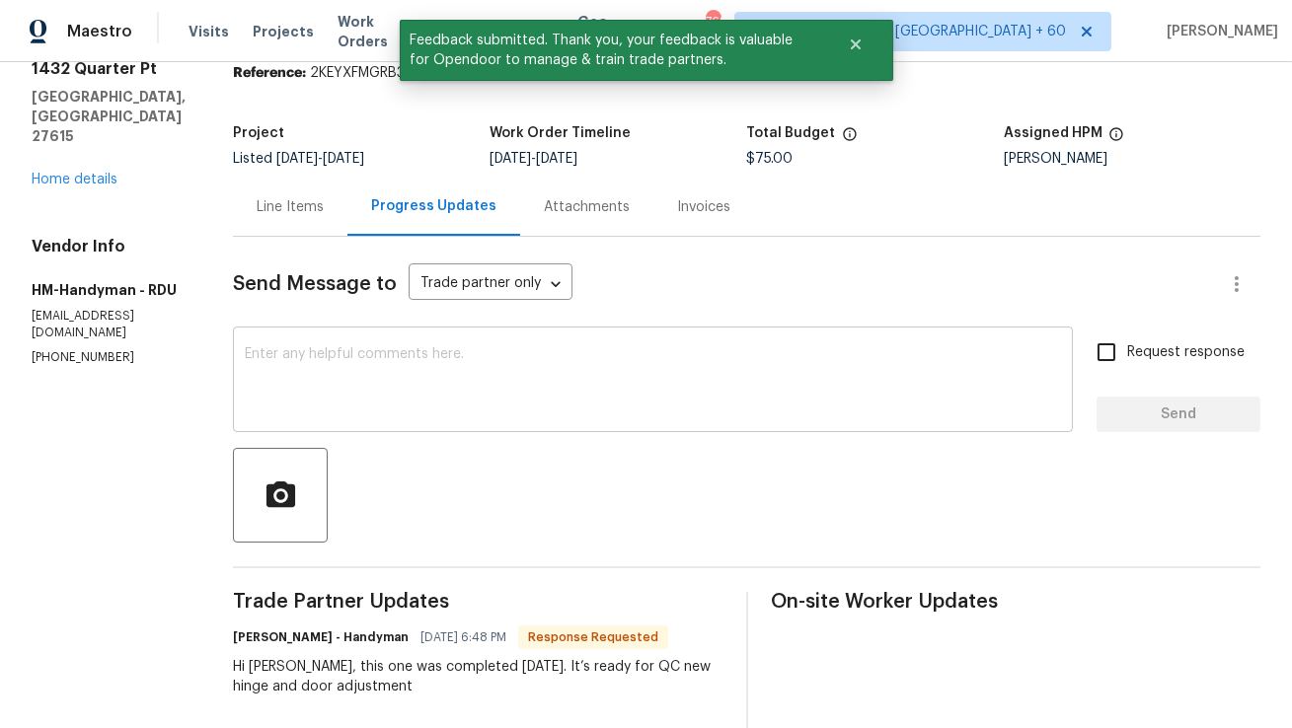
scroll to position [11, 0]
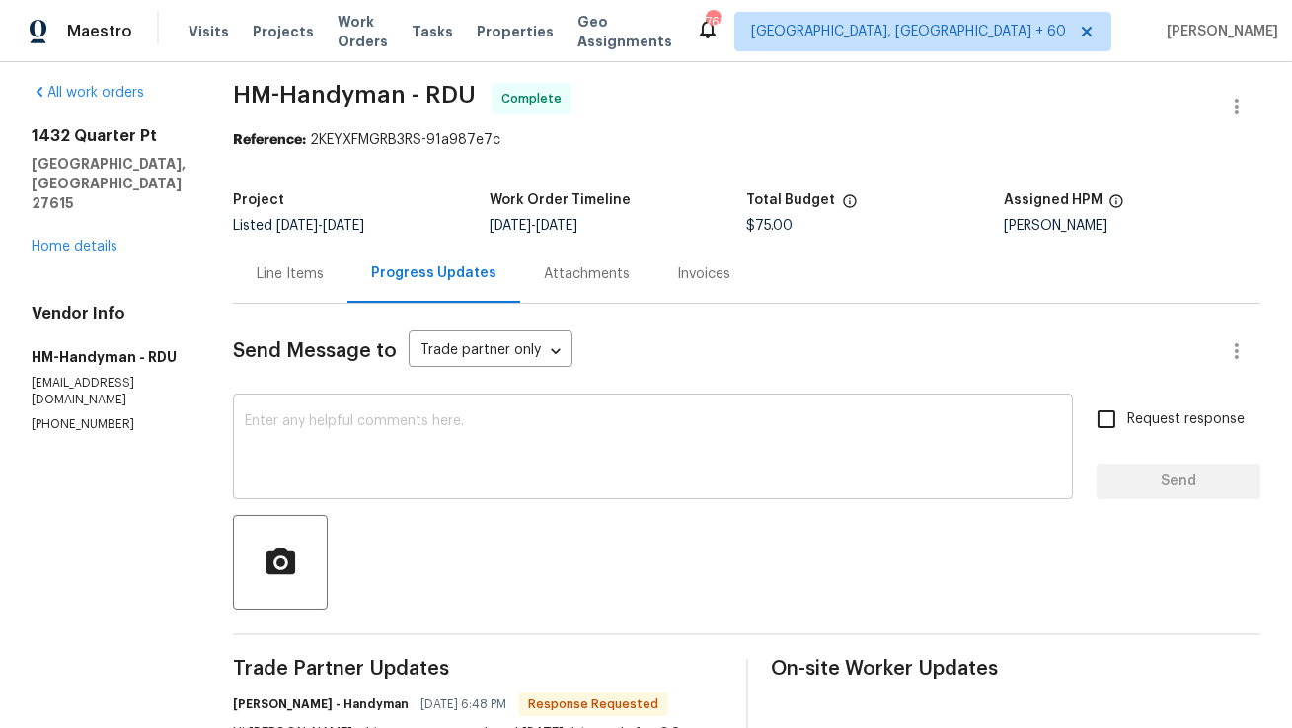
click at [544, 429] on textarea at bounding box center [653, 448] width 816 height 69
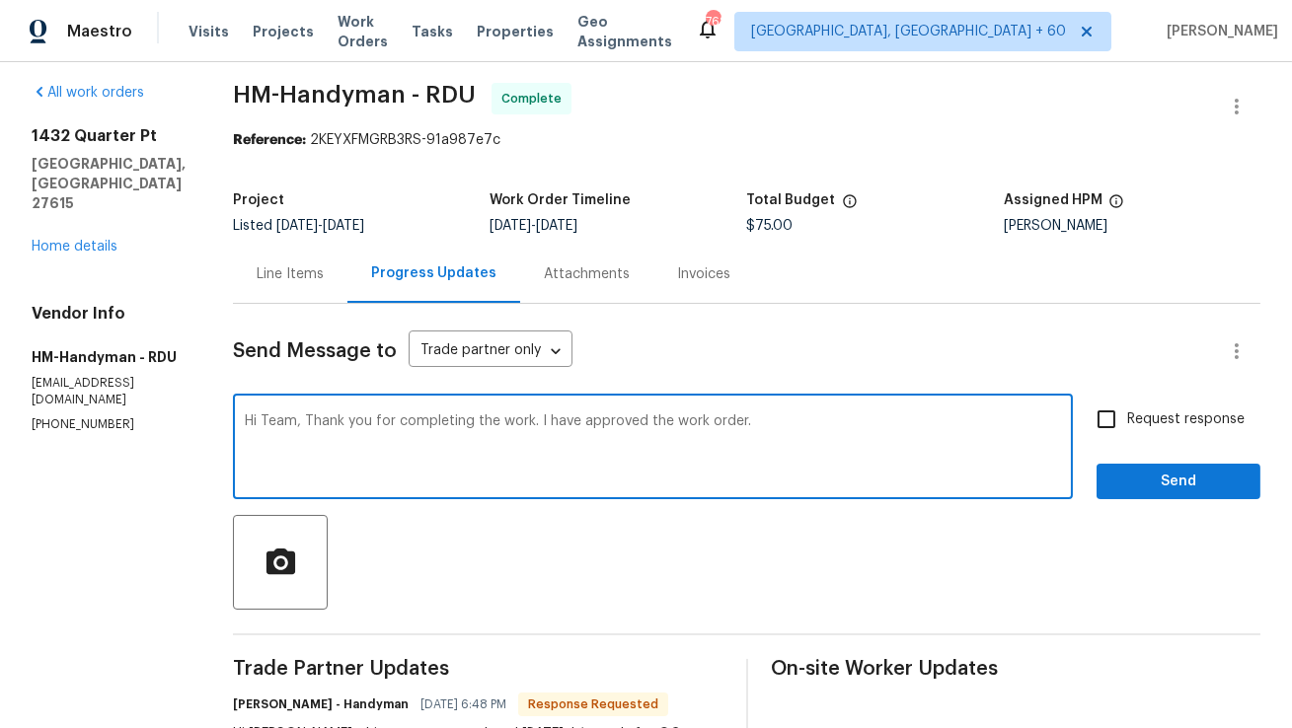
click at [529, 425] on textarea "Hi Team, Thank you for completing the work. I have approved the work order." at bounding box center [653, 448] width 816 height 69
type textarea "Hi Team, Thank you for completing the job. I have approved the work order."
click at [573, 485] on div "Hi Team, Thank you for completing the job. I have approved the work order. x ​" at bounding box center [653, 449] width 840 height 101
click at [1119, 481] on span "Send" at bounding box center [1178, 482] width 132 height 25
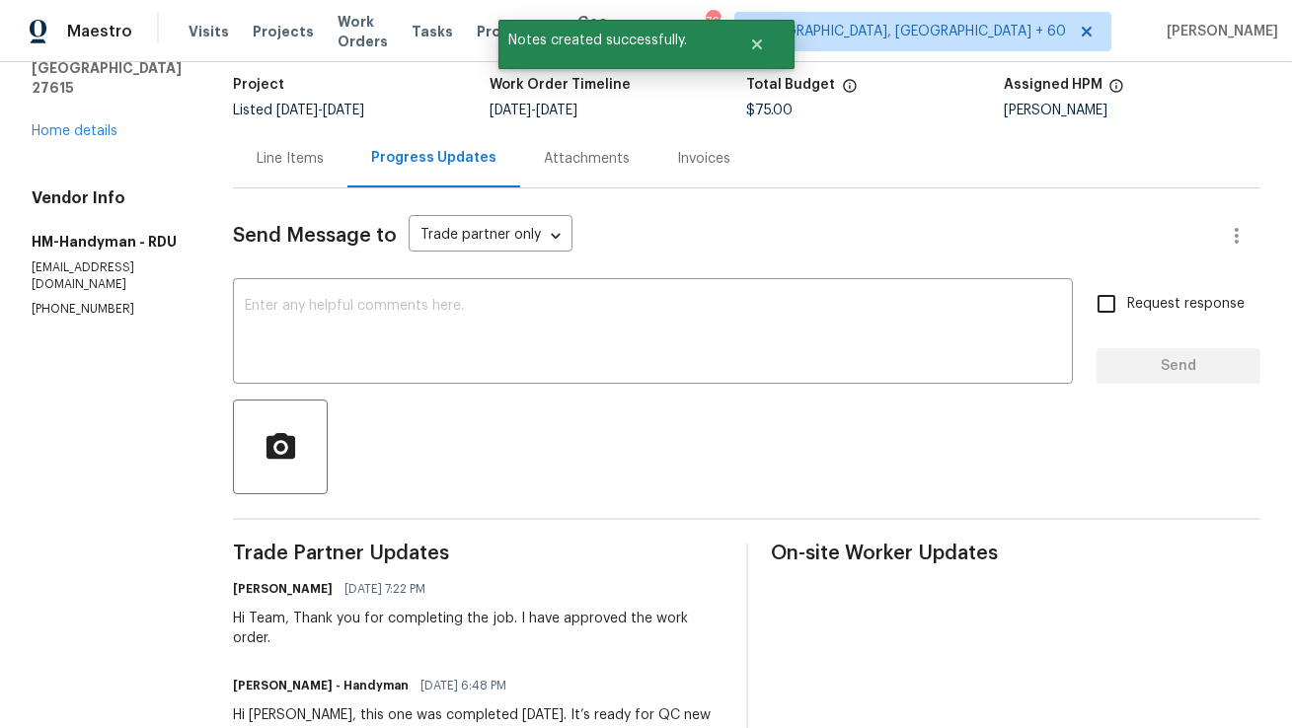
scroll to position [0, 0]
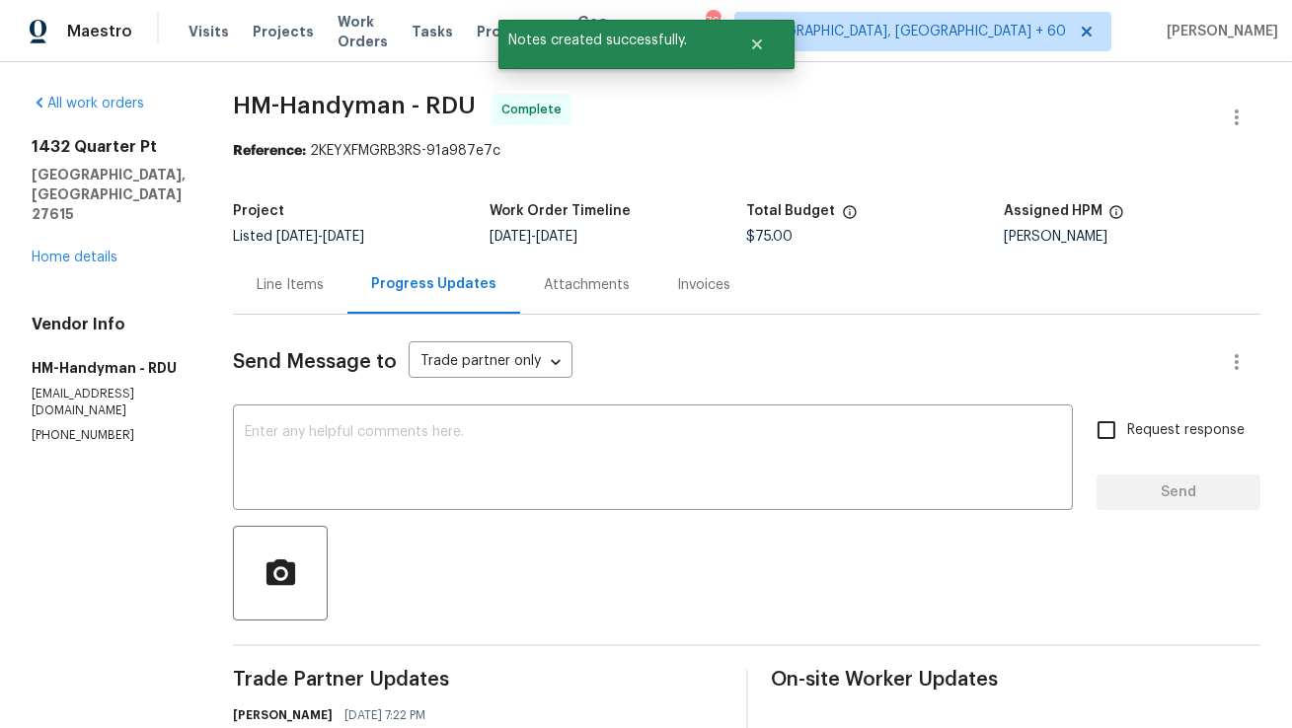
click at [321, 272] on div "Line Items" at bounding box center [290, 285] width 114 height 58
